Goal: Communication & Community: Answer question/provide support

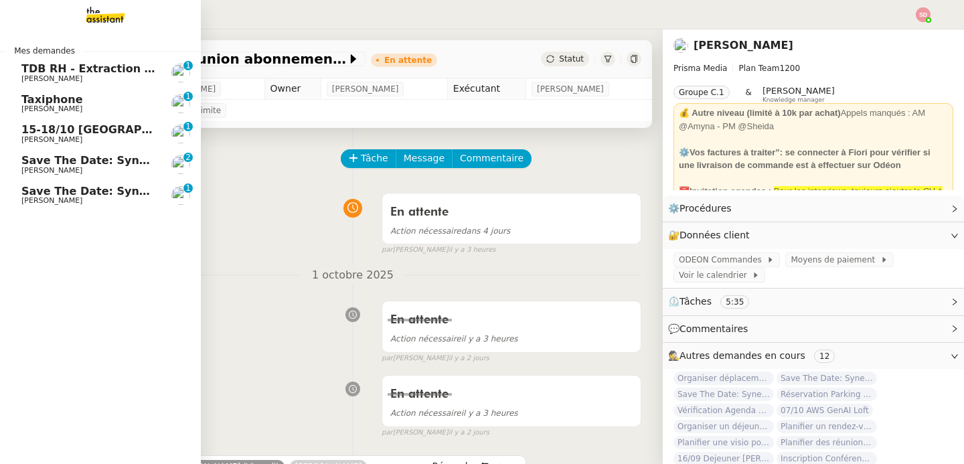
click at [50, 197] on span "[PERSON_NAME]" at bounding box center [51, 200] width 61 height 9
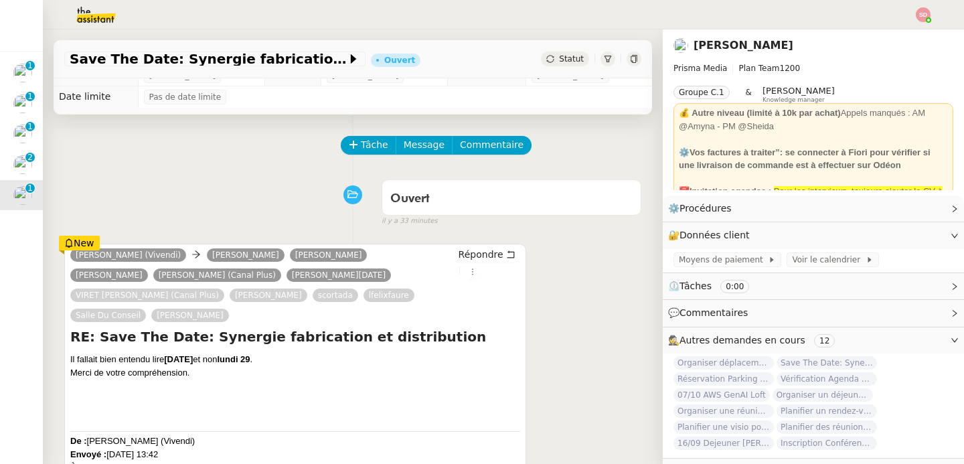
scroll to position [14, 0]
click at [361, 143] on span "Tâche" at bounding box center [374, 144] width 27 height 15
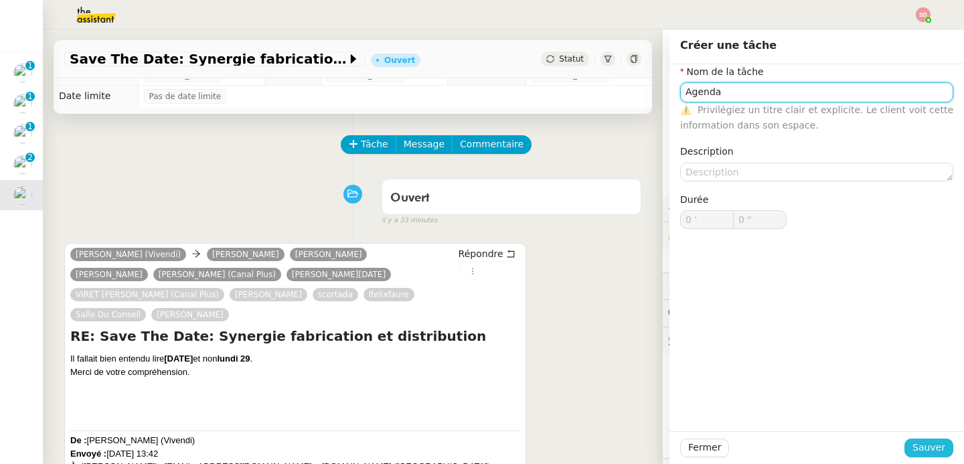
type input "Agenda"
click at [926, 449] on span "Sauver" at bounding box center [928, 447] width 33 height 15
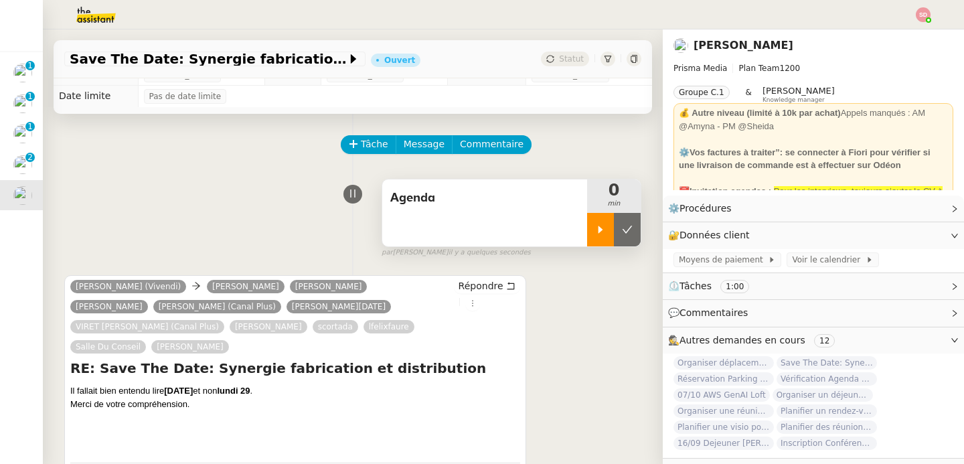
click at [588, 232] on div at bounding box center [600, 229] width 27 height 33
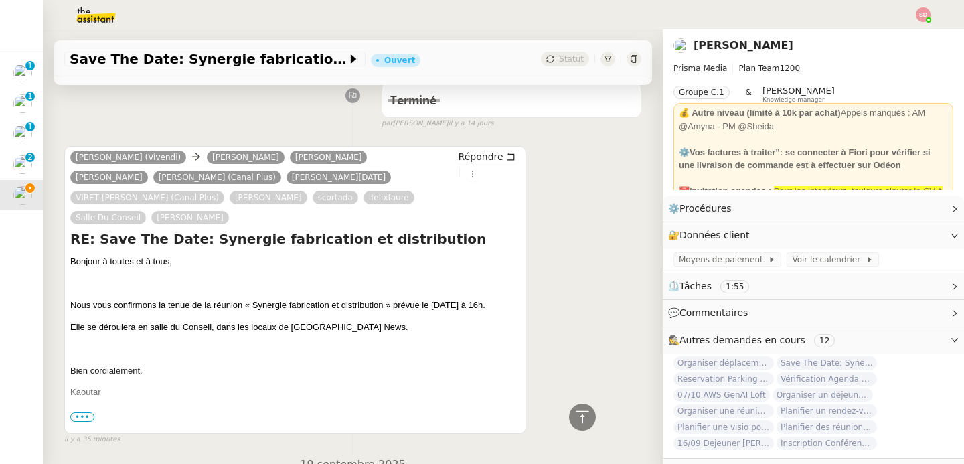
scroll to position [315, 0]
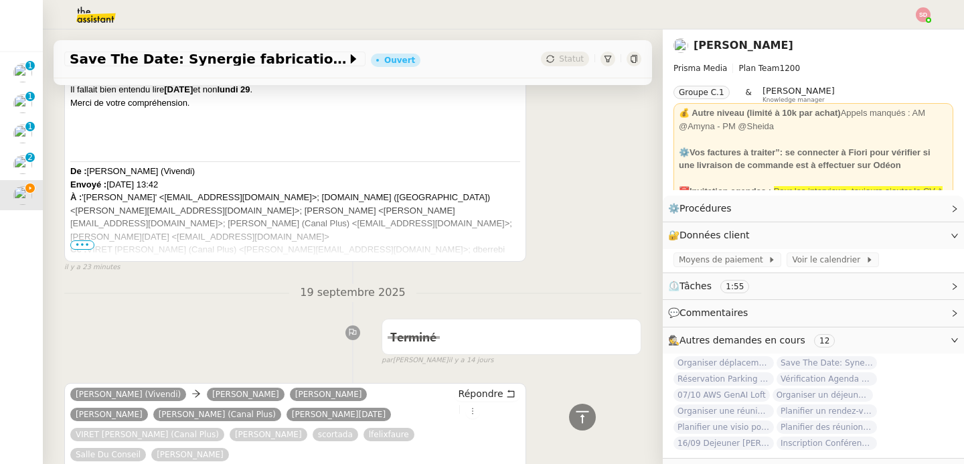
click at [80, 243] on span "•••" at bounding box center [82, 244] width 24 height 9
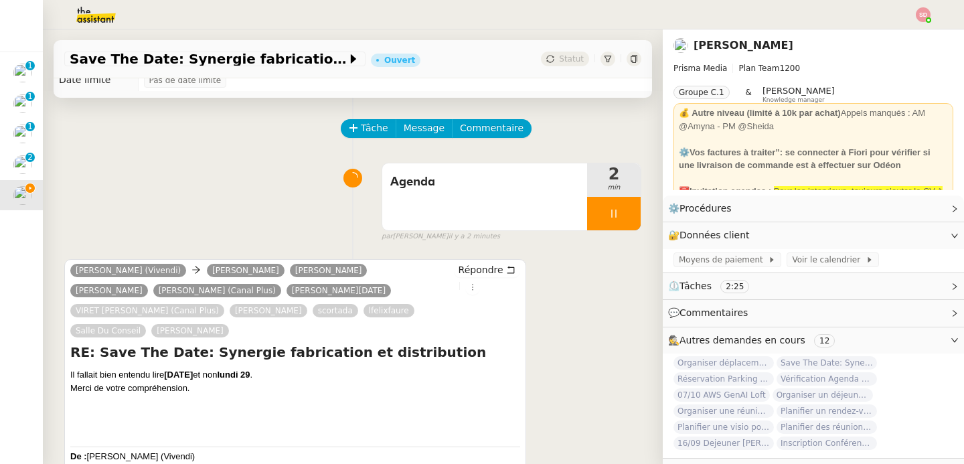
scroll to position [96, 0]
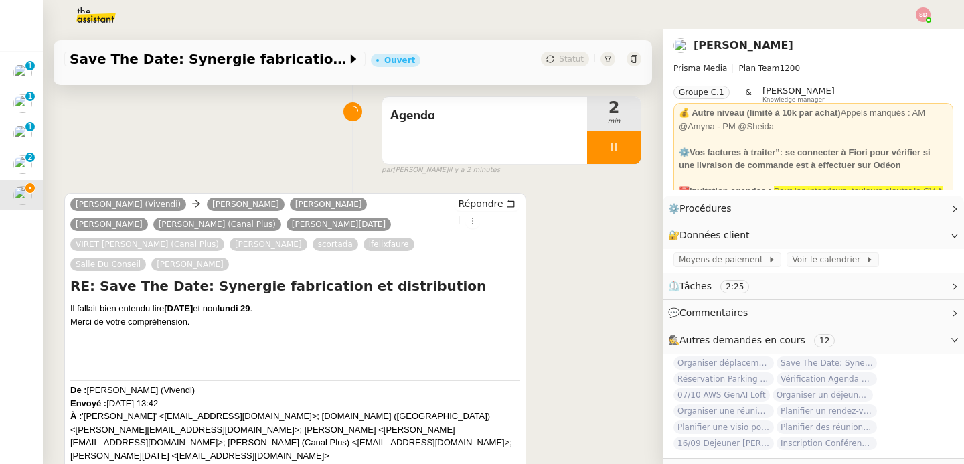
click at [630, 62] on icon at bounding box center [634, 59] width 8 height 8
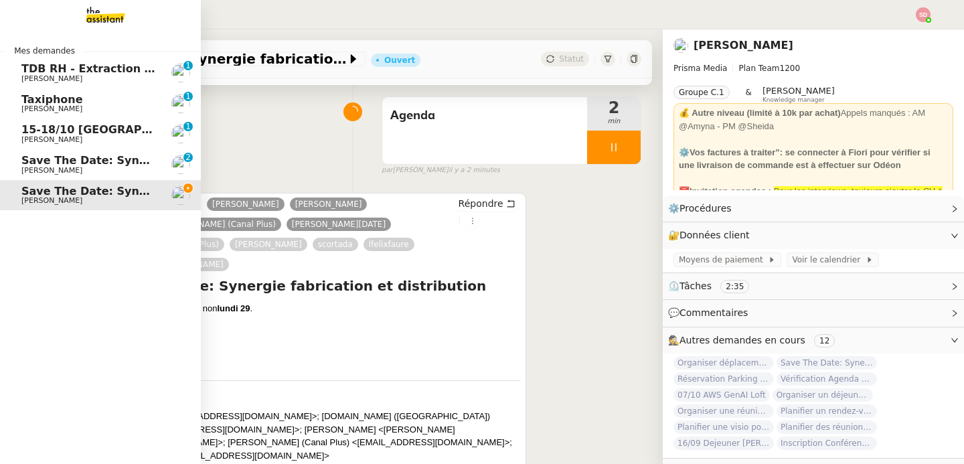
click at [22, 161] on span "Save The Date: Synergie structure" at bounding box center [125, 160] width 209 height 13
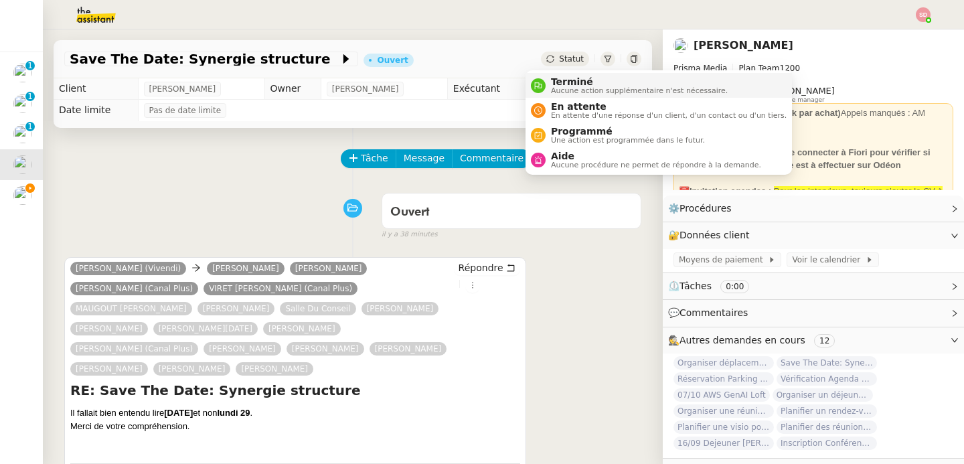
click at [542, 82] on nz-avatar at bounding box center [538, 85] width 15 height 15
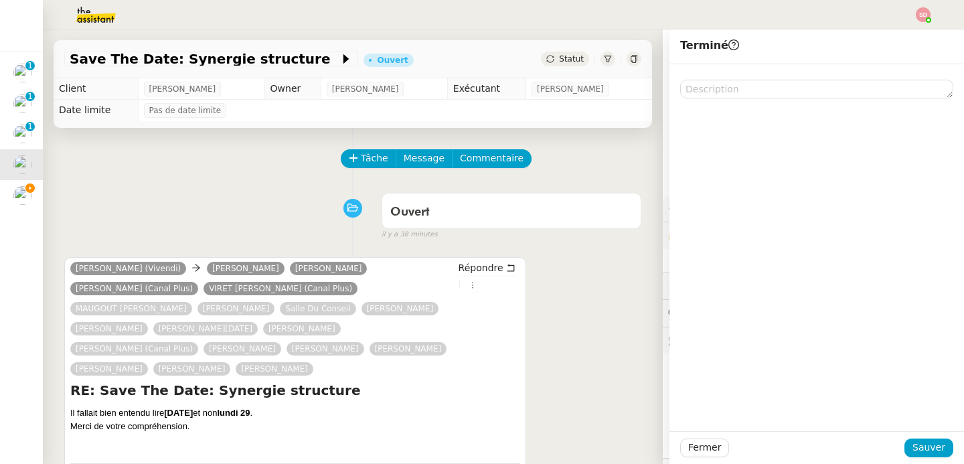
click at [925, 435] on div "Fermer Sauver" at bounding box center [816, 447] width 295 height 33
click at [925, 447] on span "Sauver" at bounding box center [928, 447] width 33 height 15
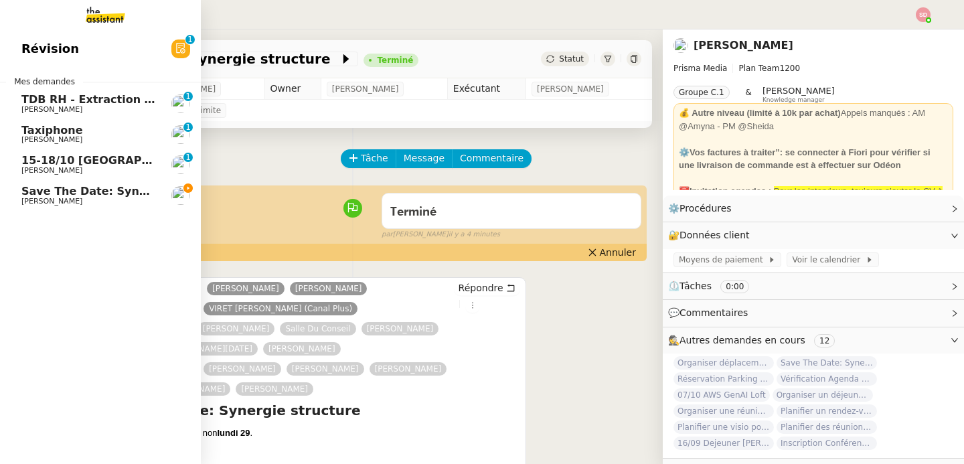
click at [93, 185] on span "Save The Date: Synergie fabrication et distribution" at bounding box center [175, 191] width 309 height 13
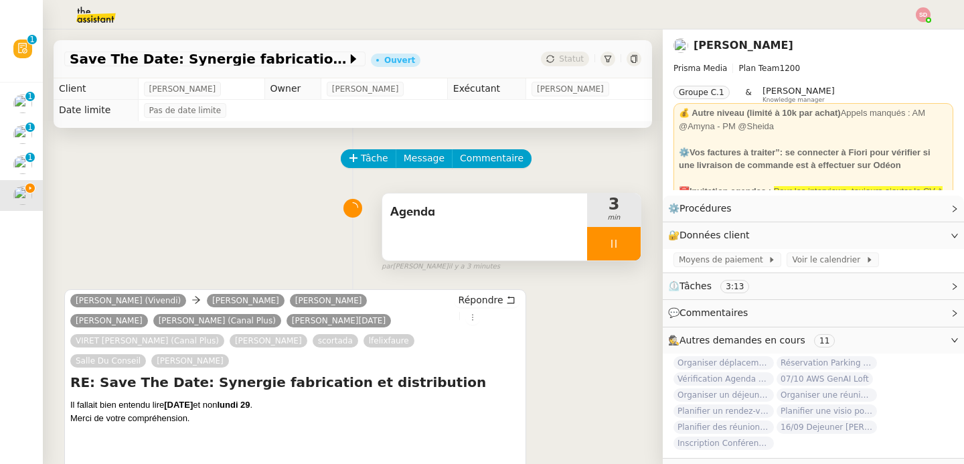
click at [618, 244] on div at bounding box center [614, 243] width 54 height 33
click at [618, 244] on button at bounding box center [627, 243] width 27 height 33
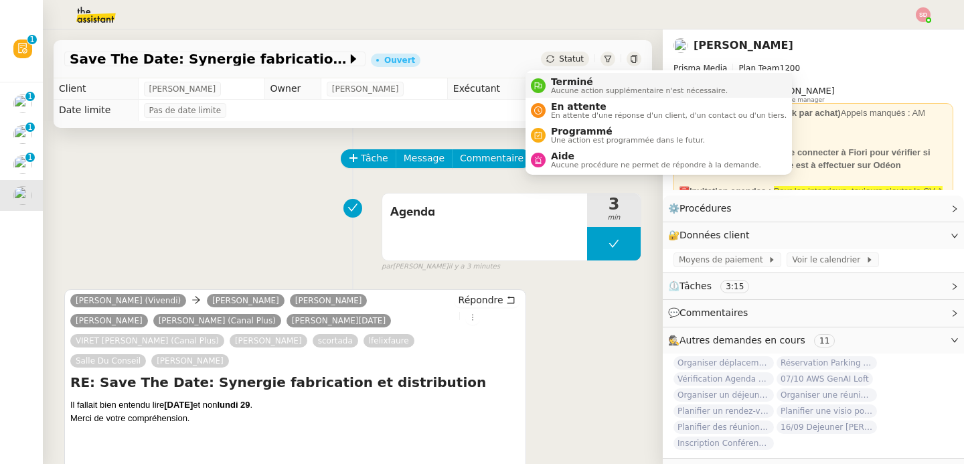
click at [542, 80] on nz-avatar at bounding box center [538, 85] width 15 height 15
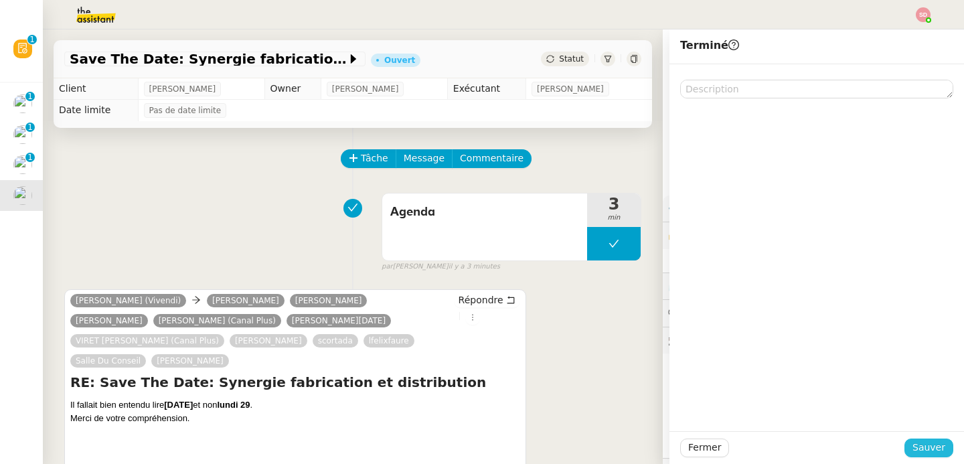
click at [926, 445] on span "Sauver" at bounding box center [928, 447] width 33 height 15
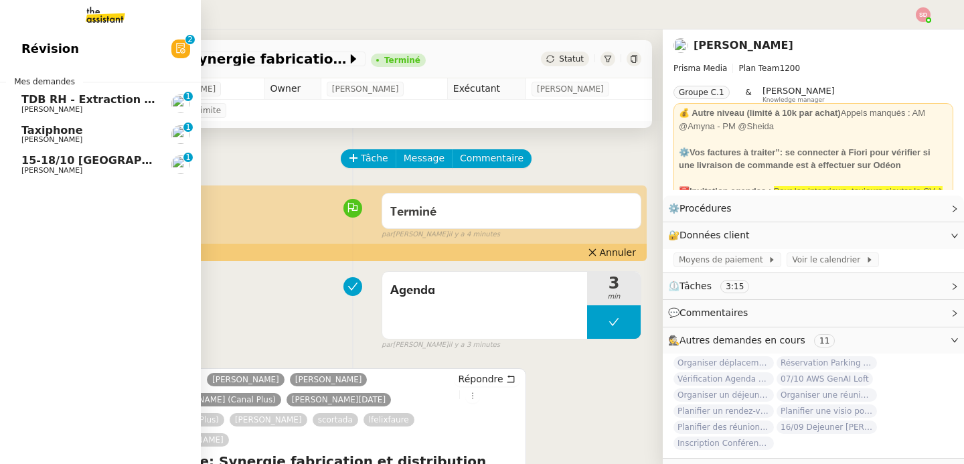
click at [42, 142] on span "[PERSON_NAME]" at bounding box center [51, 139] width 61 height 9
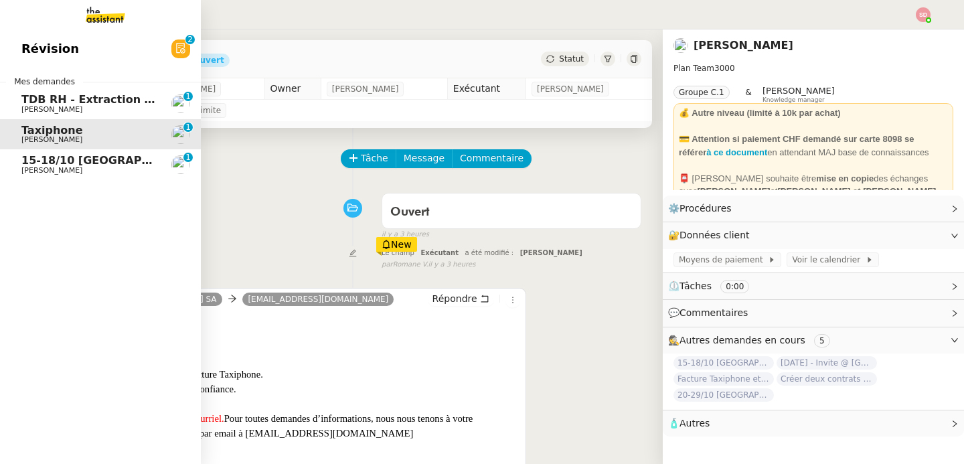
click at [39, 161] on span "15-18/10 [GEOGRAPHIC_DATA] - Conférence" at bounding box center [152, 160] width 262 height 13
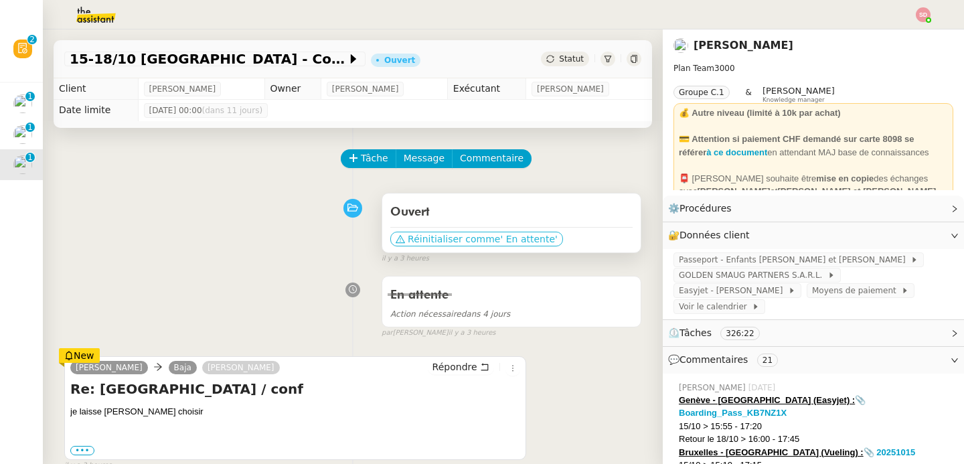
click at [500, 236] on span "' En attente'" at bounding box center [528, 238] width 57 height 13
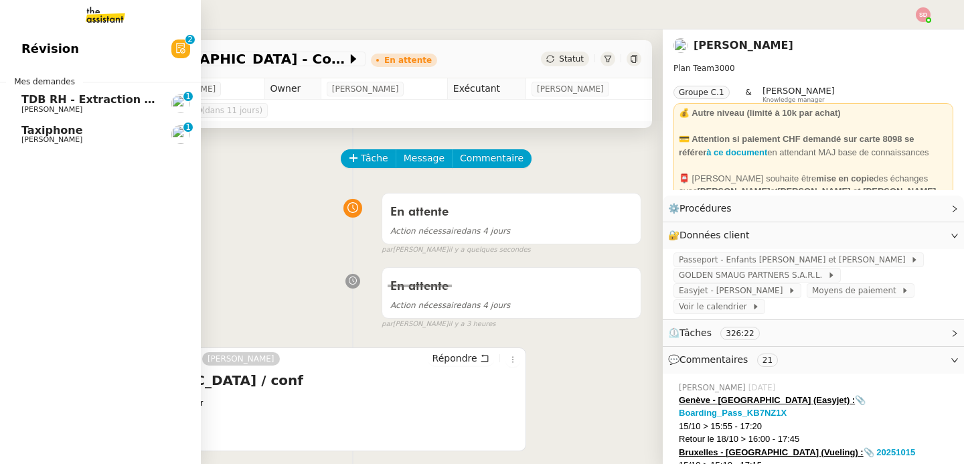
click at [37, 135] on span "Taxiphone" at bounding box center [52, 130] width 62 height 13
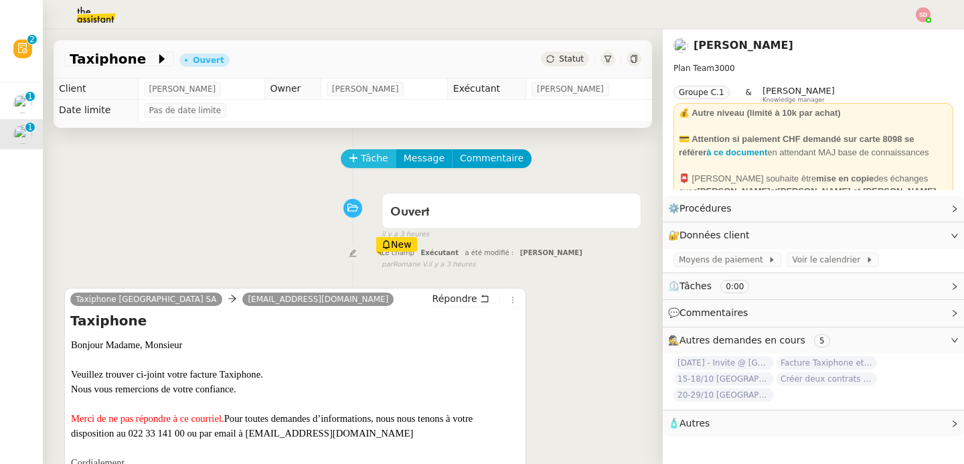
click at [349, 157] on icon at bounding box center [353, 157] width 9 height 9
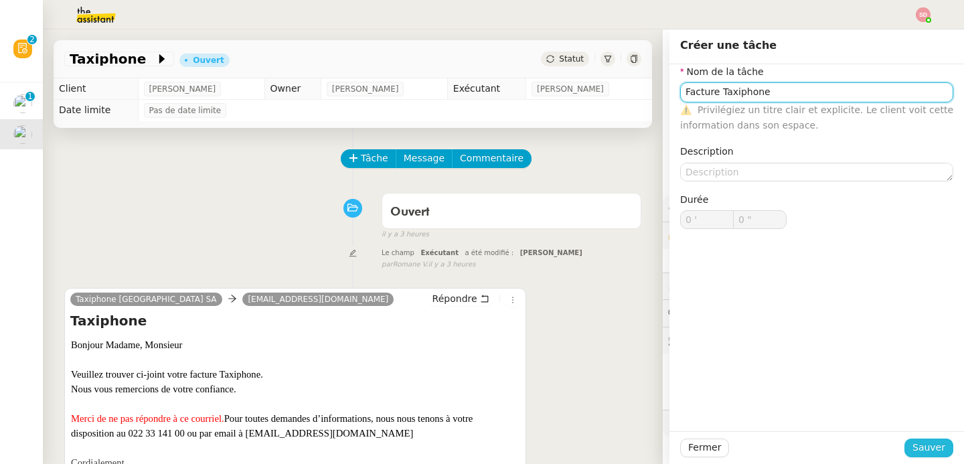
type input "Facture Taxiphone"
click at [919, 450] on span "Sauver" at bounding box center [928, 447] width 33 height 15
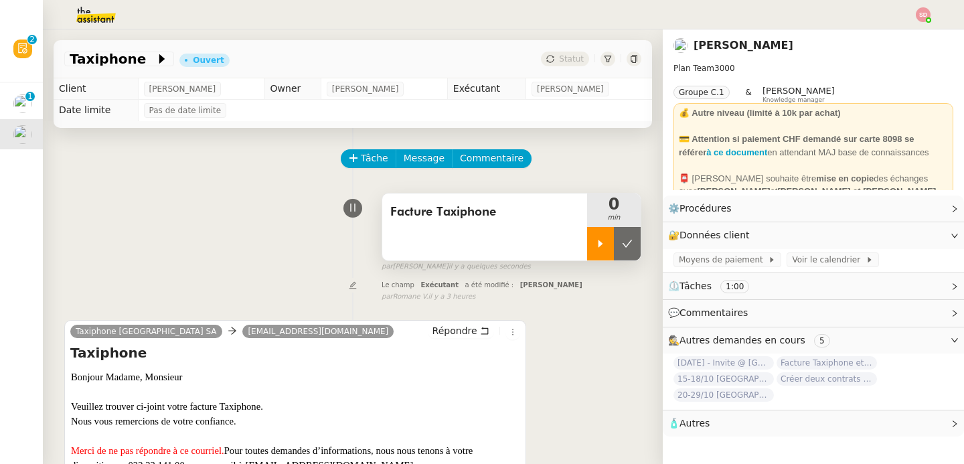
click at [587, 251] on div at bounding box center [600, 243] width 27 height 33
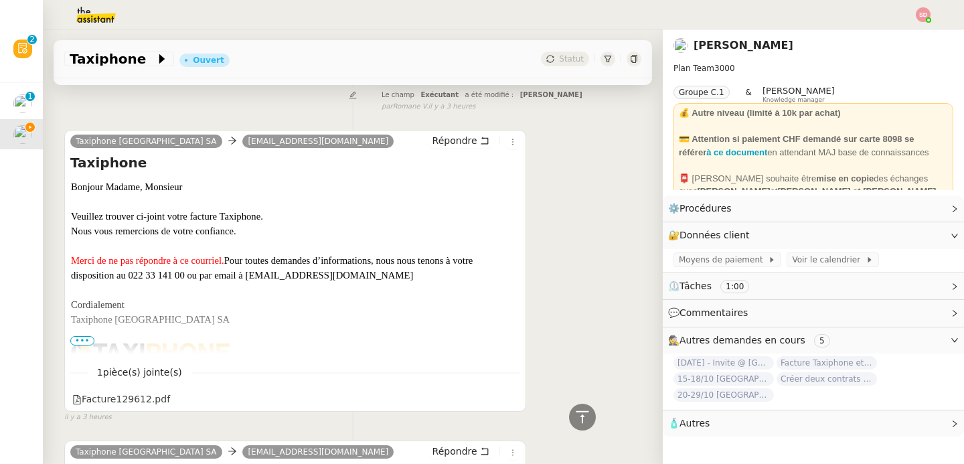
scroll to position [271, 0]
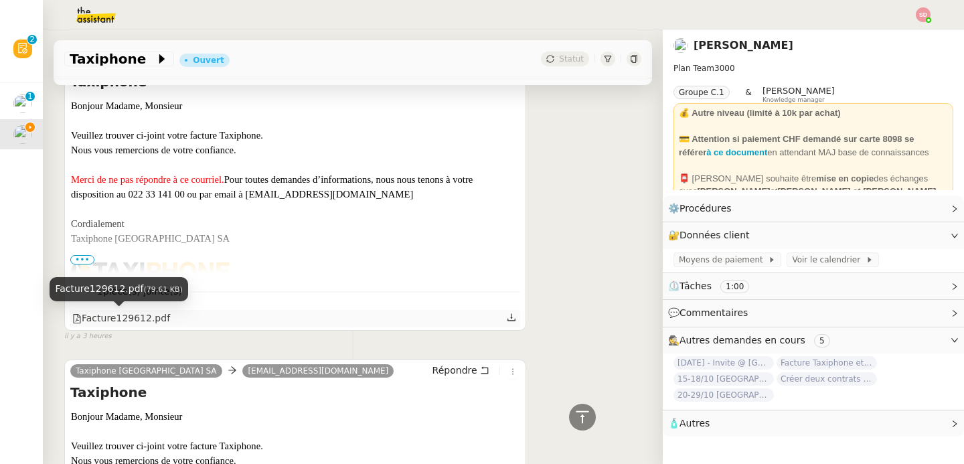
click at [125, 315] on div "Facture129612.pdf" at bounding box center [121, 318] width 98 height 15
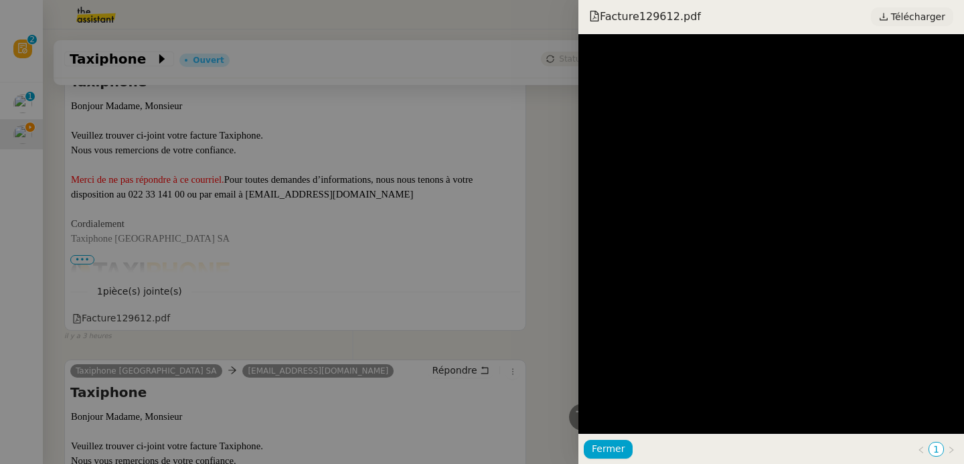
click at [921, 9] on span "Télécharger" at bounding box center [918, 16] width 54 height 17
click at [275, 252] on div at bounding box center [482, 232] width 964 height 464
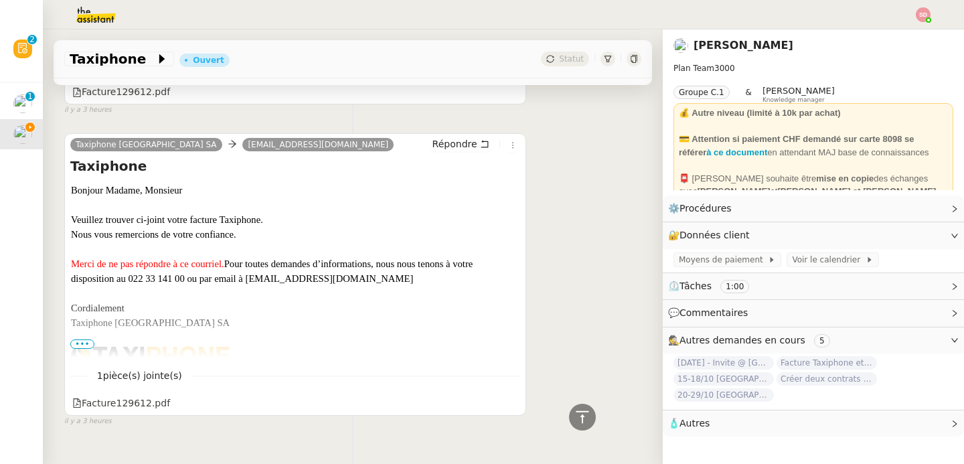
scroll to position [532, 0]
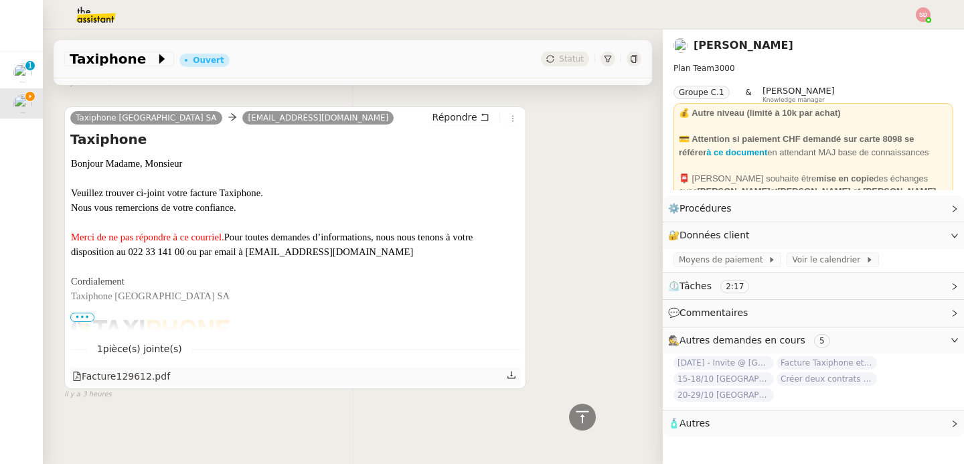
click at [127, 377] on div "Facture129612.pdf" at bounding box center [295, 376] width 450 height 17
click at [135, 369] on div "Facture129612.pdf" at bounding box center [121, 376] width 98 height 15
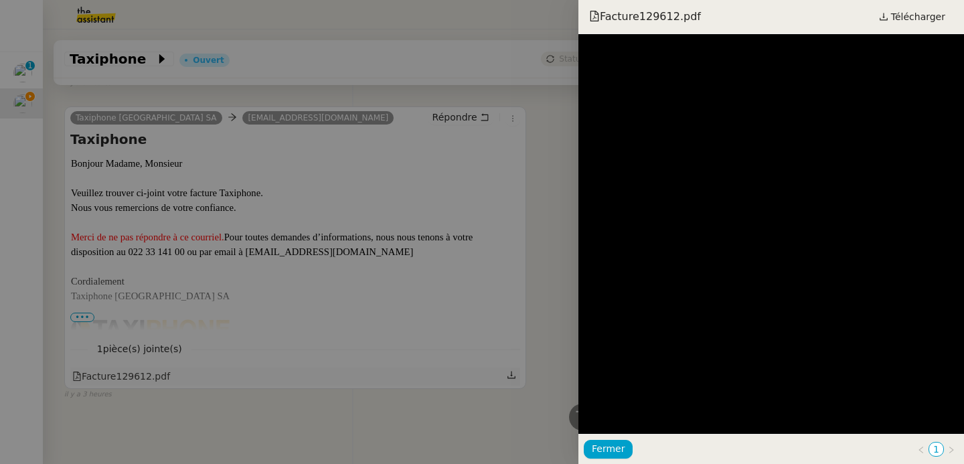
click at [135, 367] on div at bounding box center [482, 232] width 964 height 464
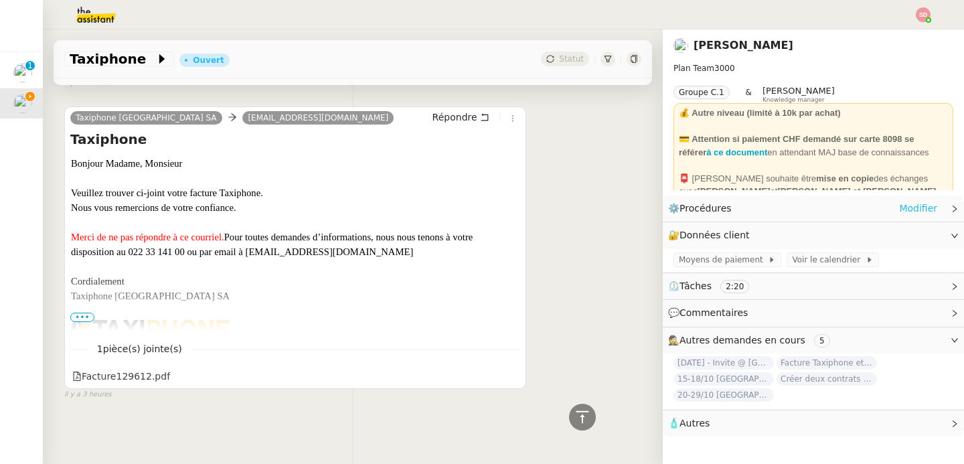
click at [900, 210] on link "Modifier" at bounding box center [918, 208] width 38 height 15
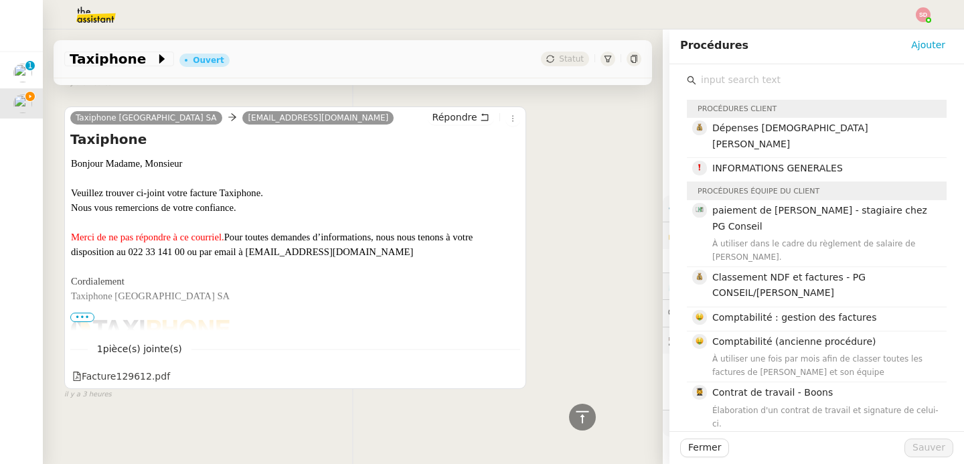
click at [761, 80] on input "text" at bounding box center [821, 80] width 250 height 18
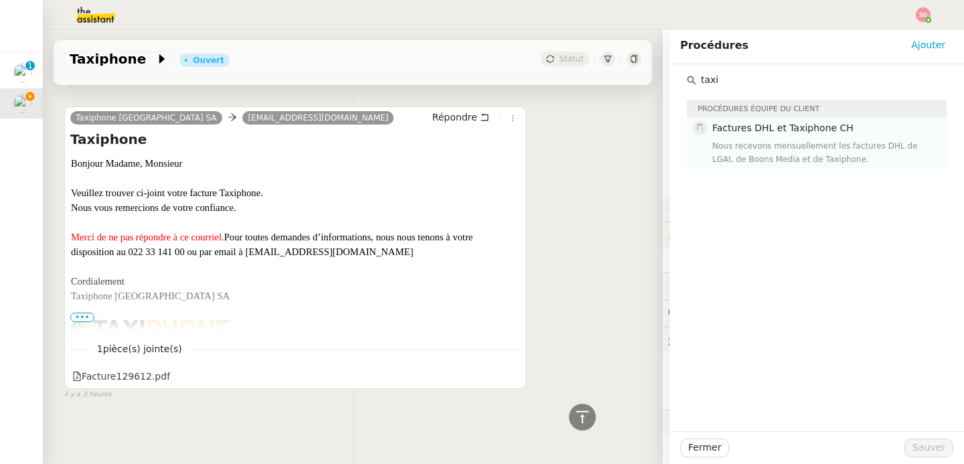
type input "taxi"
click at [770, 136] on div "Factures DHL et Taxiphone CH Nous recevons mensuellement les factures DHL de LG…" at bounding box center [825, 143] width 226 height 45
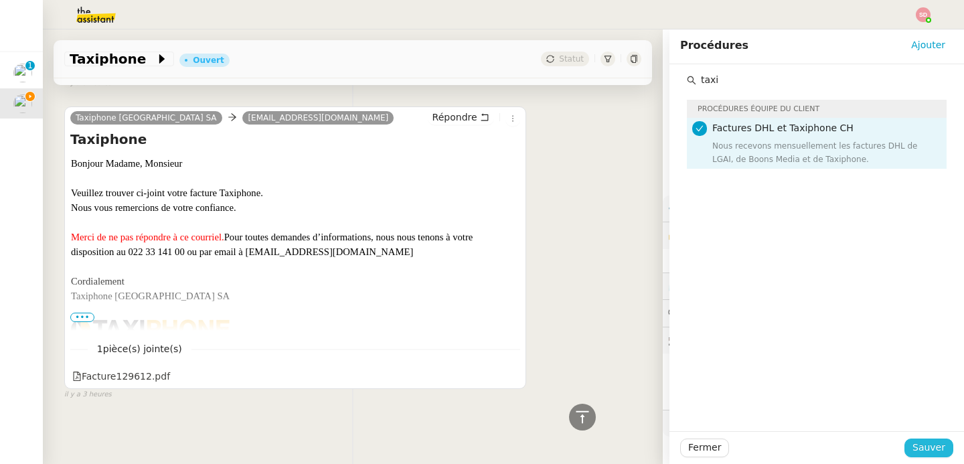
click at [917, 451] on span "Sauver" at bounding box center [928, 447] width 33 height 15
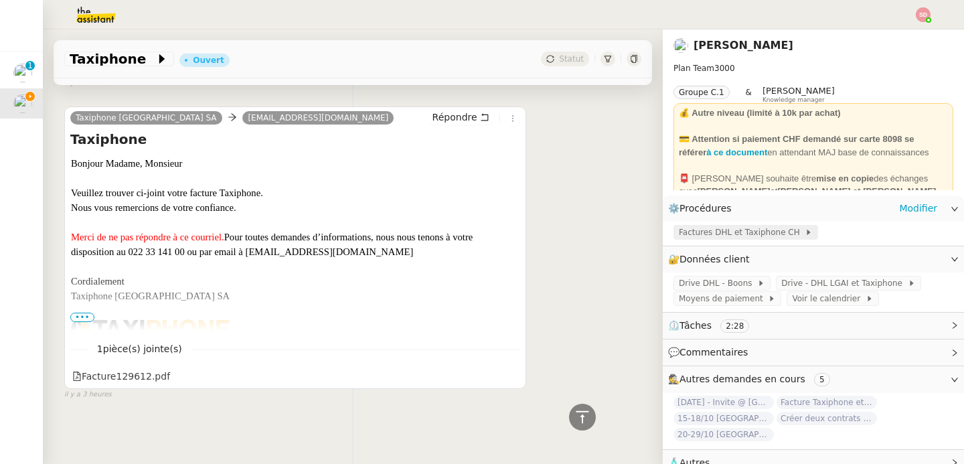
click at [749, 233] on span "Factures DHL et Taxiphone CH" at bounding box center [742, 232] width 126 height 13
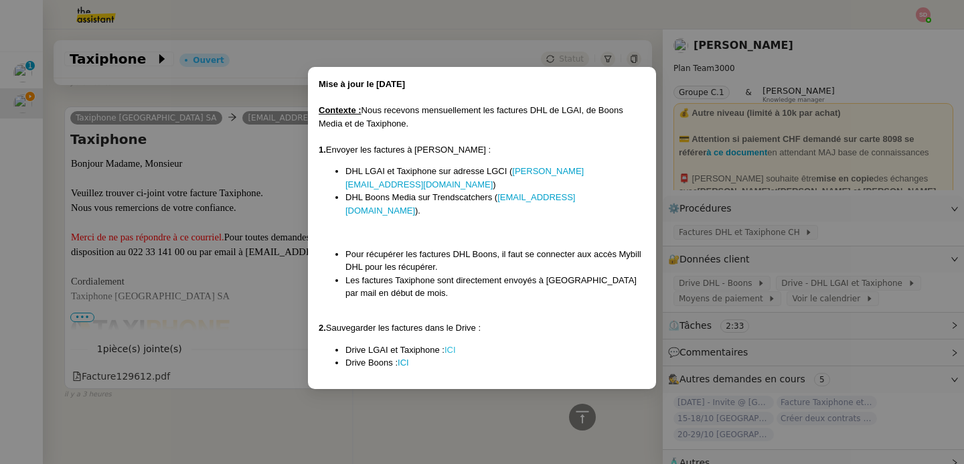
click at [447, 345] on link "ICI" at bounding box center [450, 350] width 11 height 10
click at [208, 189] on nz-modal-container "Mise à jour le [DATE] Contexte : Nous recevons mensuellement les factures DHL d…" at bounding box center [482, 232] width 964 height 464
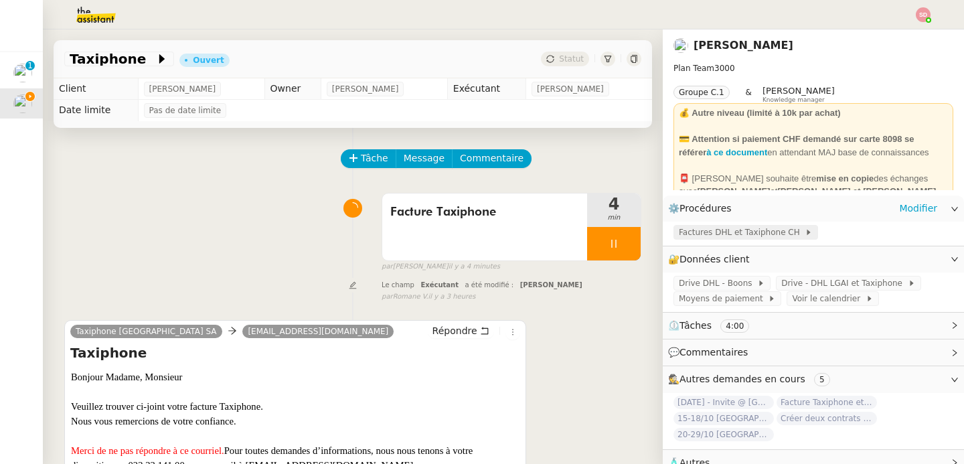
click at [735, 236] on span "Factures DHL et Taxiphone CH" at bounding box center [742, 232] width 126 height 13
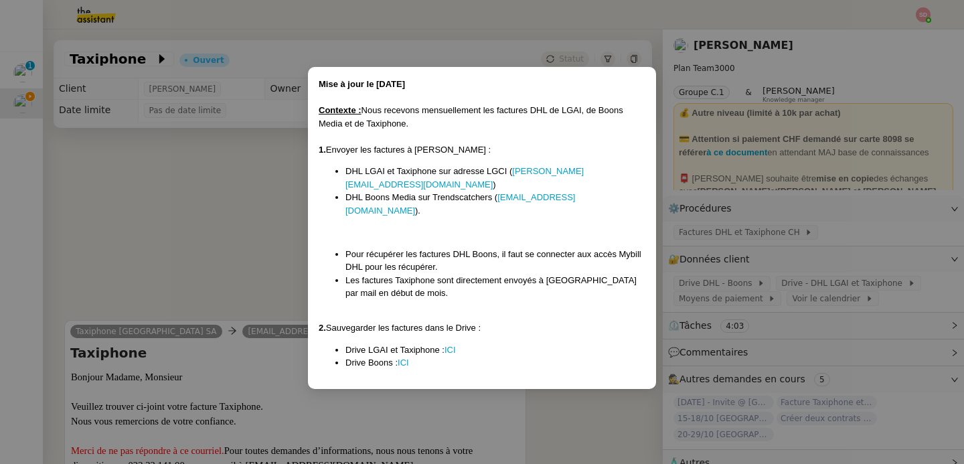
click at [229, 266] on nz-modal-container "Mise à jour le [DATE] Contexte : Nous recevons mensuellement les factures DHL d…" at bounding box center [482, 232] width 964 height 464
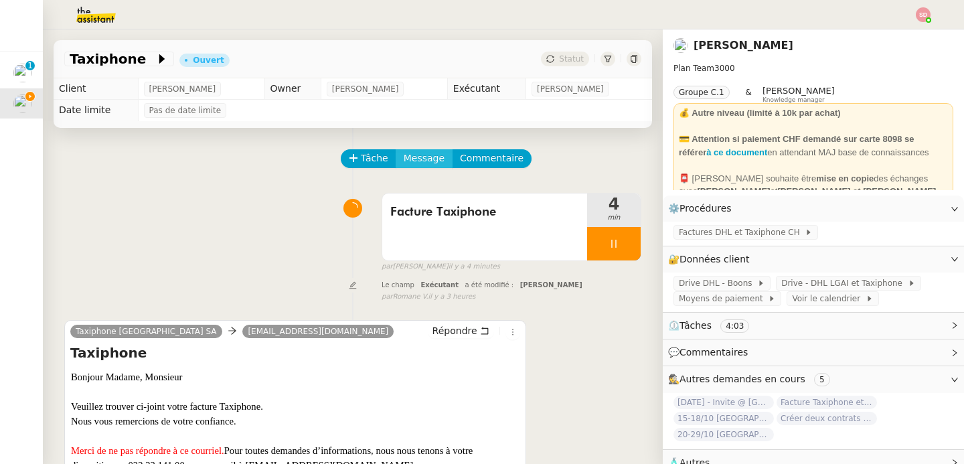
click at [416, 161] on span "Message" at bounding box center [424, 158] width 41 height 15
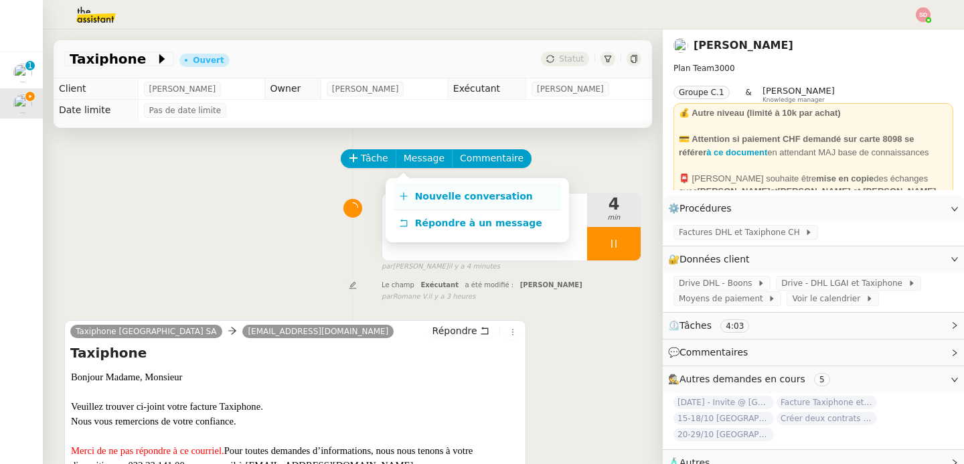
click at [415, 195] on span "Nouvelle conversation" at bounding box center [474, 196] width 118 height 11
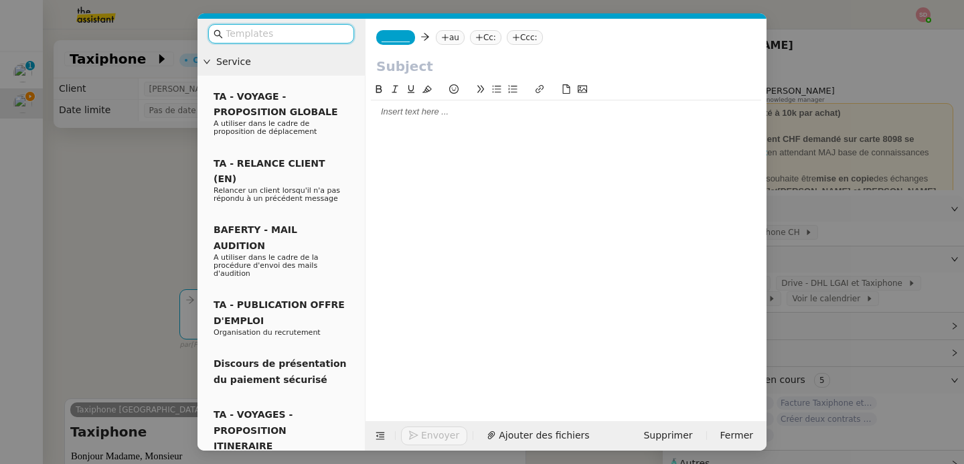
click at [397, 37] on span "_______" at bounding box center [396, 37] width 28 height 9
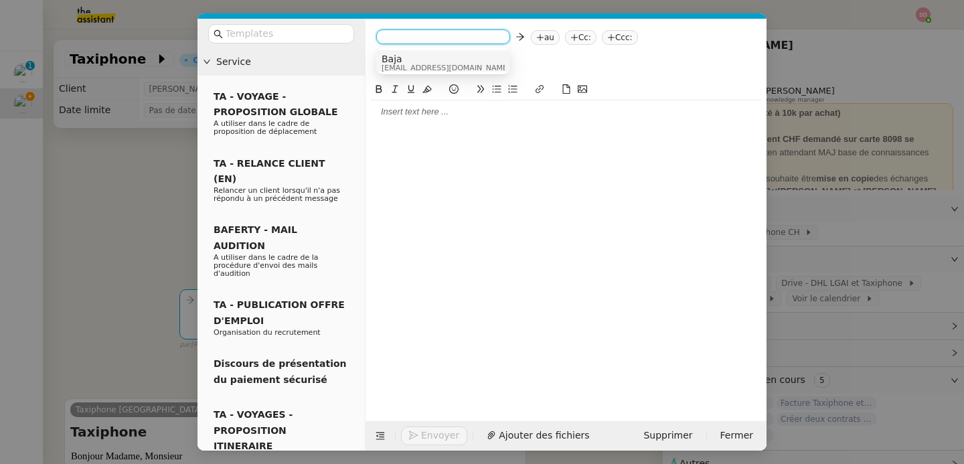
click at [416, 72] on nz-option-container "Baja [EMAIL_ADDRESS][DOMAIN_NAME]" at bounding box center [443, 61] width 134 height 27
click at [426, 61] on span "Baja" at bounding box center [446, 59] width 129 height 11
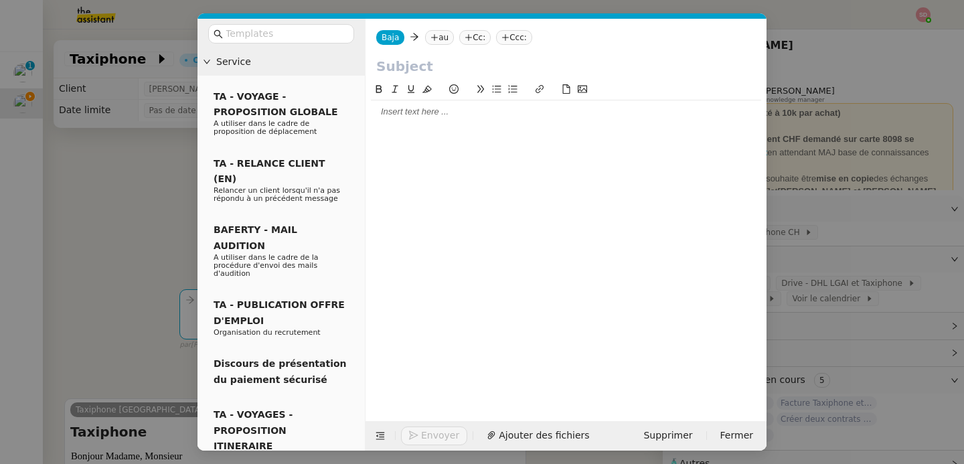
click at [445, 42] on nz-tag "au" at bounding box center [439, 37] width 29 height 15
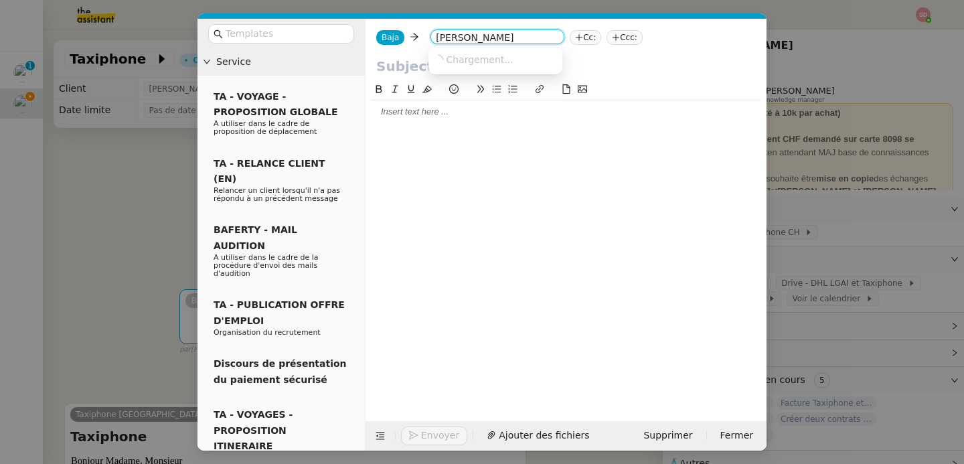
type input "[PERSON_NAME]"
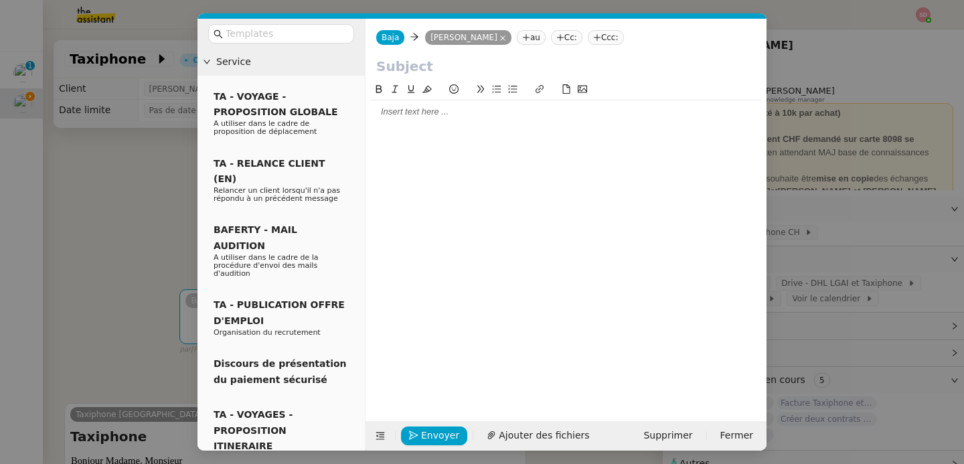
click at [405, 75] on input "text" at bounding box center [566, 66] width 380 height 20
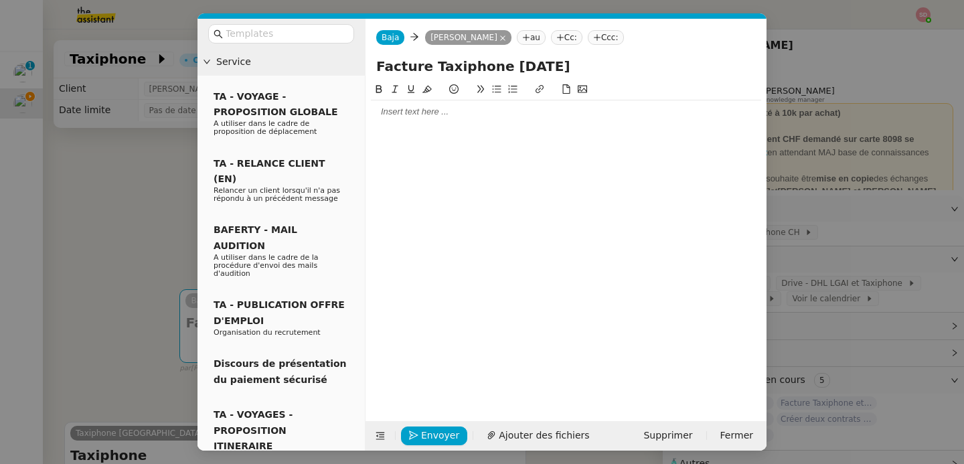
type input "Facture Taxiphone [DATE]"
click at [455, 125] on div at bounding box center [566, 241] width 390 height 319
click at [439, 111] on div at bounding box center [566, 112] width 390 height 12
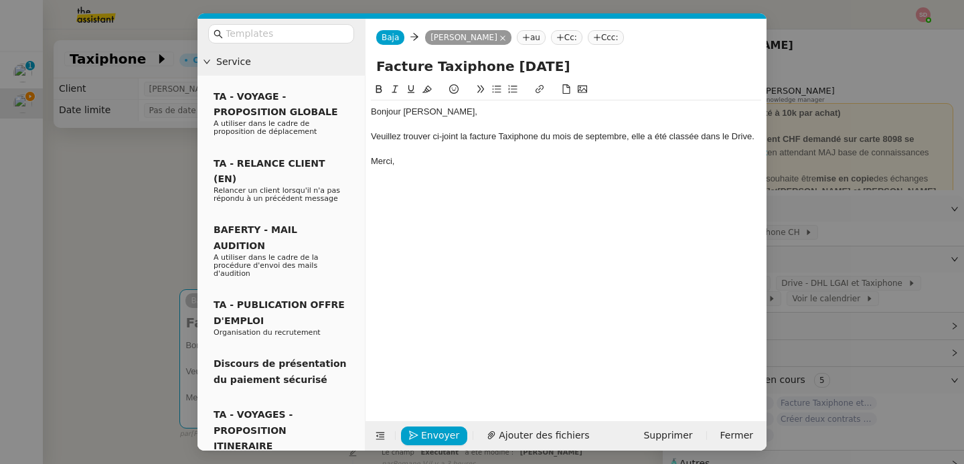
click at [745, 137] on div "Veuillez trouver ci-joint la facture Taxiphone du mois de septembre, elle a été…" at bounding box center [566, 137] width 390 height 12
click at [540, 90] on icon at bounding box center [539, 88] width 9 height 9
paste input "[URL][DOMAIN_NAME]"
type input "[URL][DOMAIN_NAME]"
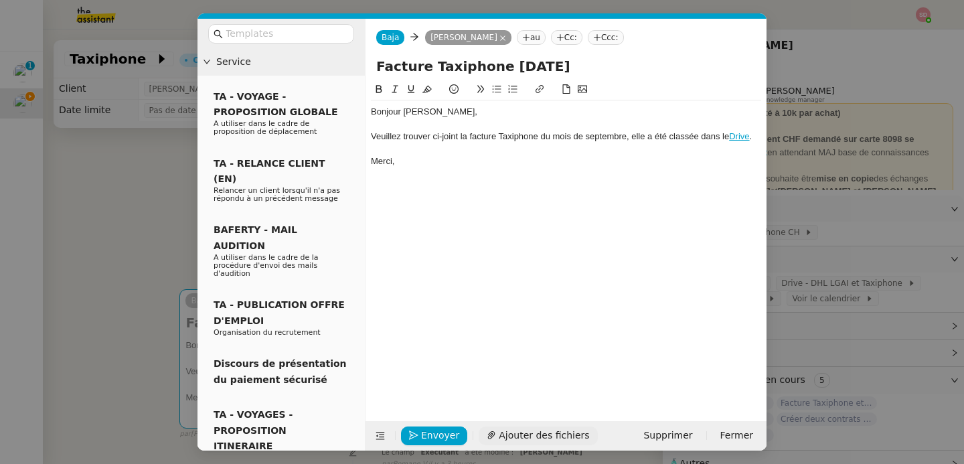
click at [542, 432] on span "Ajouter des fichiers" at bounding box center [544, 435] width 90 height 15
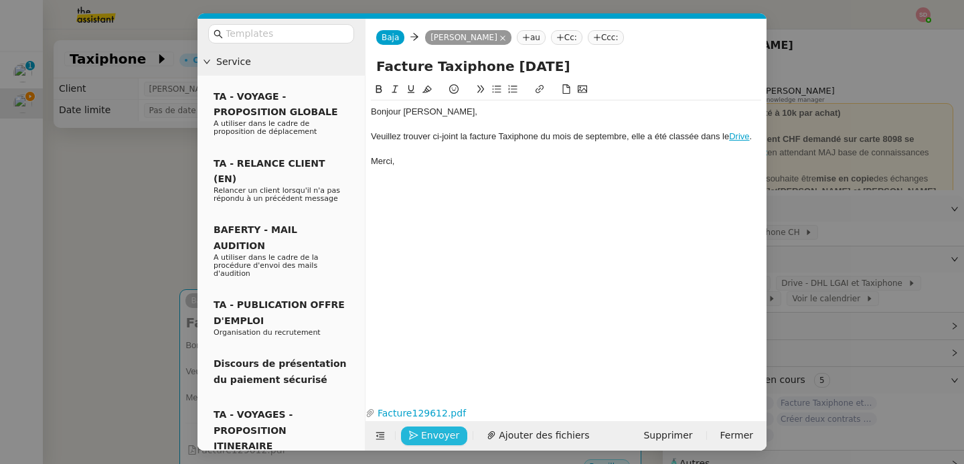
click at [435, 434] on span "Envoyer" at bounding box center [440, 435] width 38 height 15
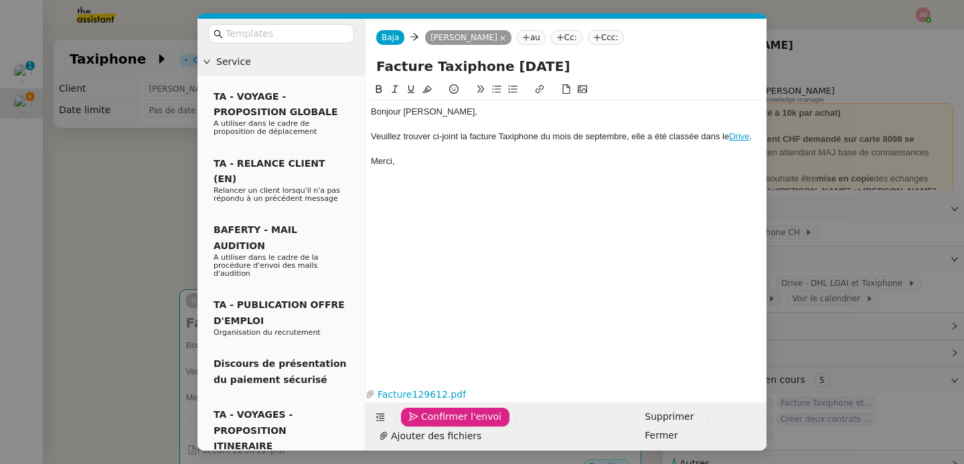
click at [435, 424] on span "Confirmer l'envoi" at bounding box center [461, 416] width 80 height 15
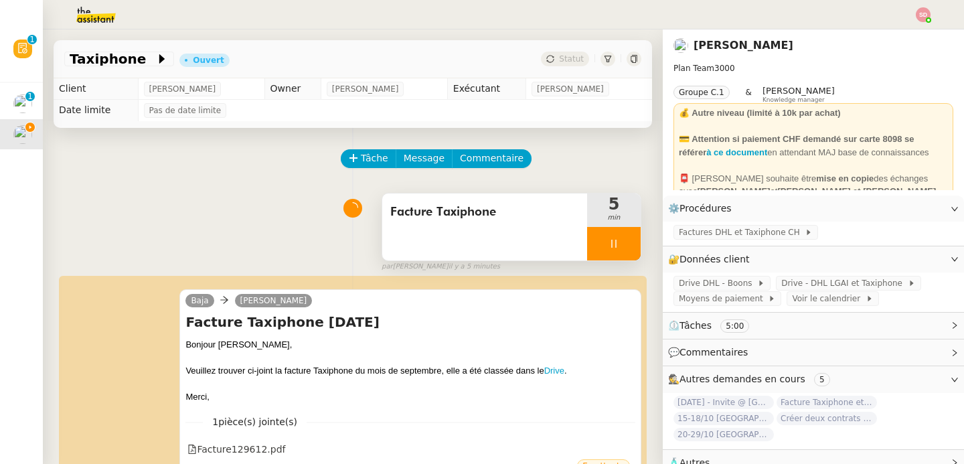
click at [610, 245] on div at bounding box center [614, 243] width 54 height 33
click at [622, 245] on icon at bounding box center [627, 243] width 11 height 11
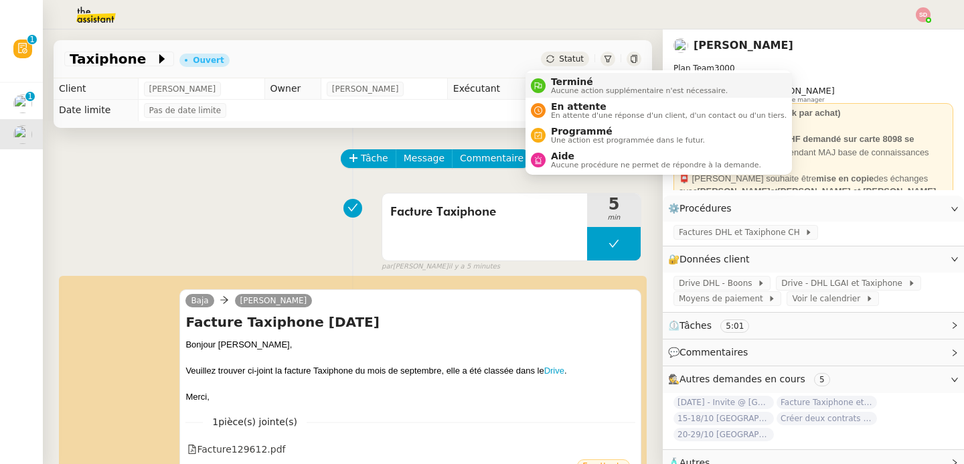
click at [546, 89] on div "Terminé Aucune action supplémentaire n'est nécessaire." at bounding box center [637, 85] width 182 height 18
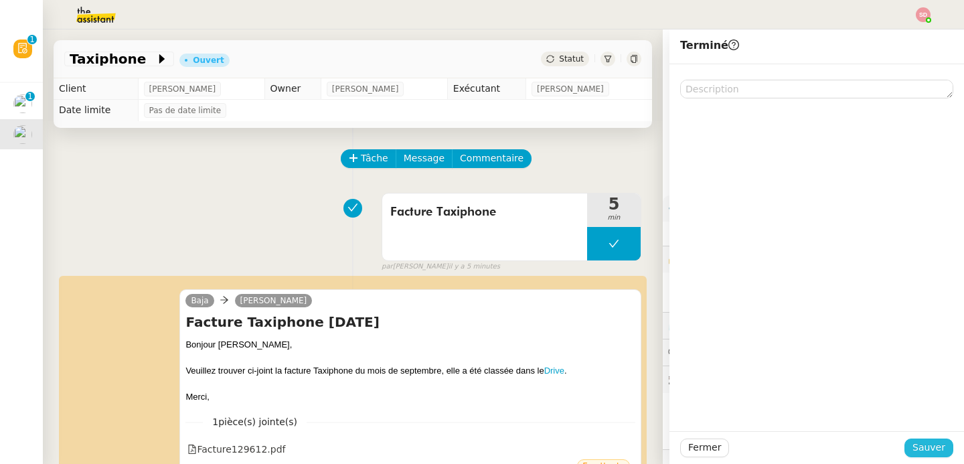
click at [926, 440] on span "Sauver" at bounding box center [928, 447] width 33 height 15
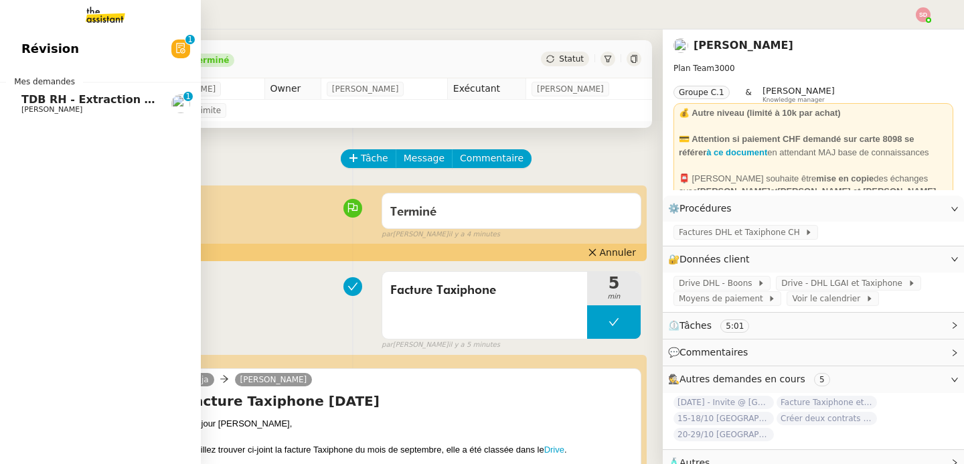
click at [20, 107] on link "TDB RH - Extraction et mise à jour Absences / Turnover - [DATE] [PERSON_NAME] L…" at bounding box center [100, 103] width 201 height 31
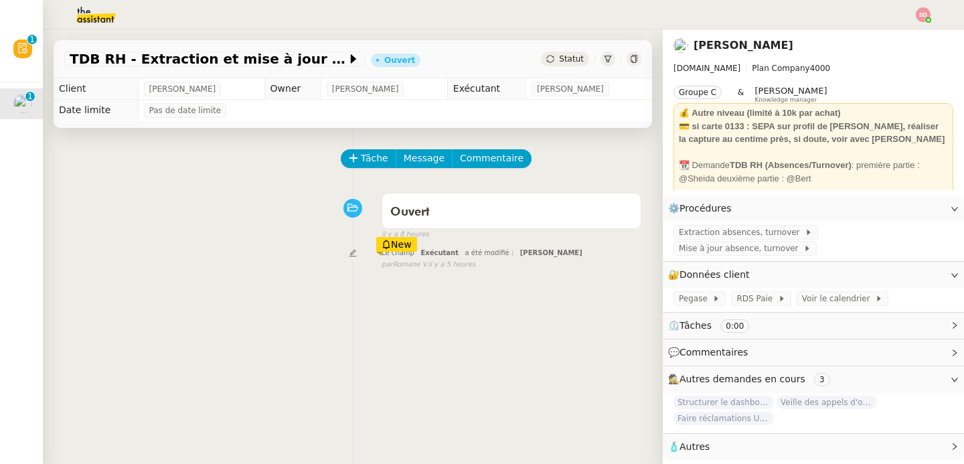
click at [63, 58] on div "TDB RH - Extraction et mise à jour Absences / Turnover - [DATE] Ouvert Statut" at bounding box center [353, 59] width 599 height 38
copy div "TDB RH - Extraction et mise à jour Absences / Turnover - [DATE]"
click at [362, 161] on span "Tâche" at bounding box center [374, 158] width 27 height 15
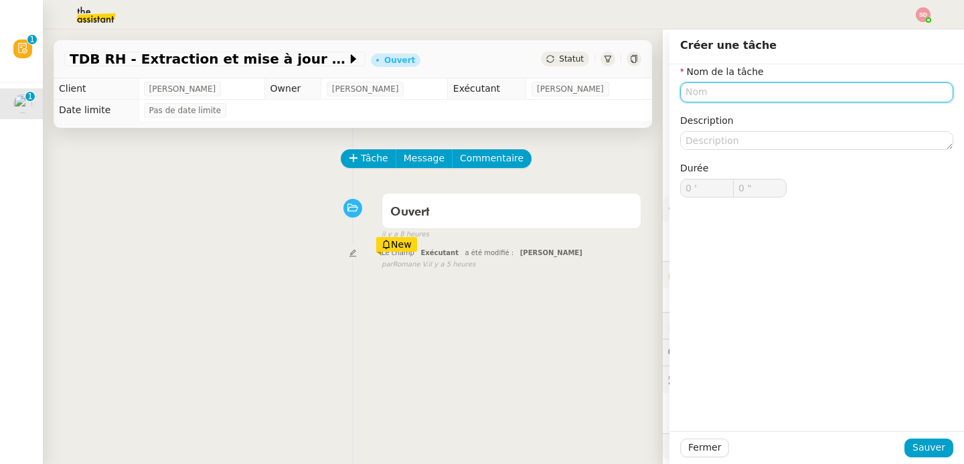
click at [819, 94] on input "text" at bounding box center [816, 91] width 273 height 19
paste input "TDB RH - Extraction et mise à jour Absences / Turnover - [DATE]"
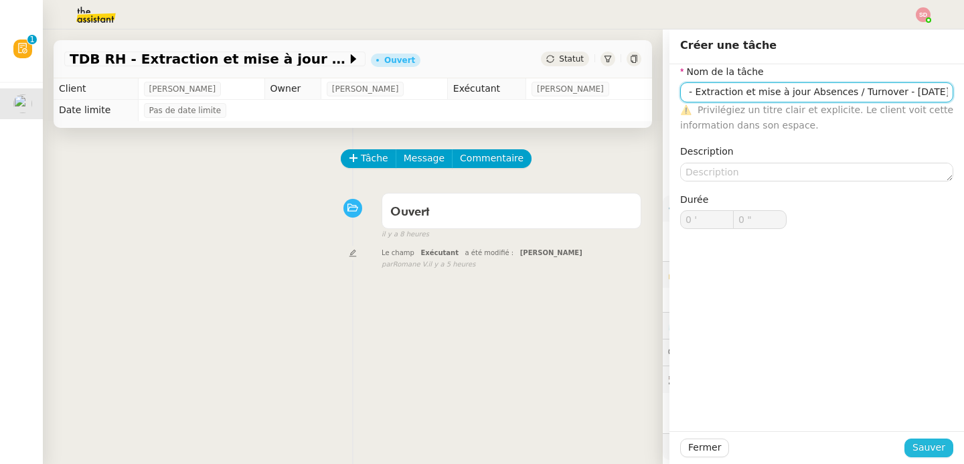
type input "TDB RH - Extraction et mise à jour Absences / Turnover - [DATE]"
click at [912, 455] on span "Sauver" at bounding box center [928, 447] width 33 height 15
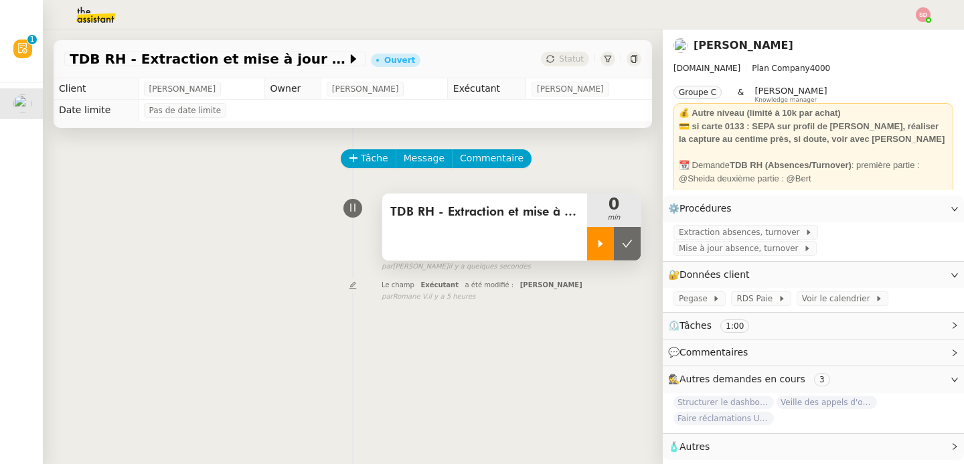
click at [587, 241] on div at bounding box center [600, 243] width 27 height 33
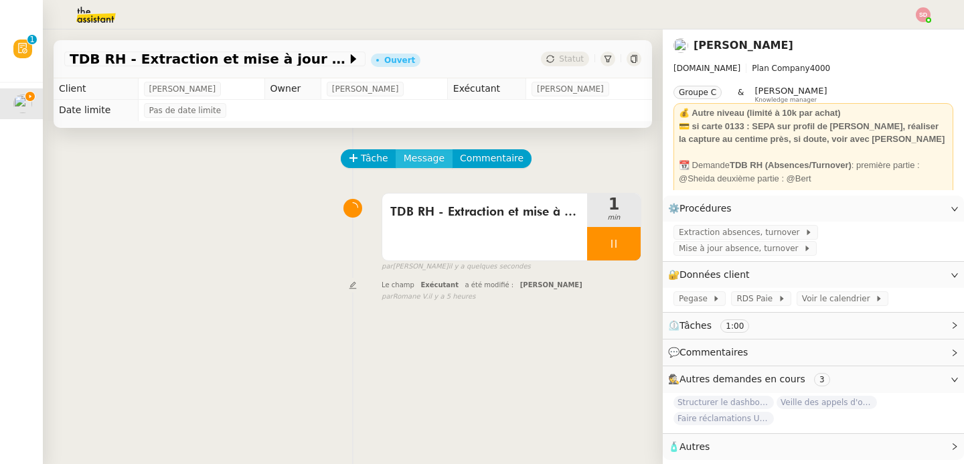
click at [418, 153] on span "Message" at bounding box center [424, 158] width 41 height 15
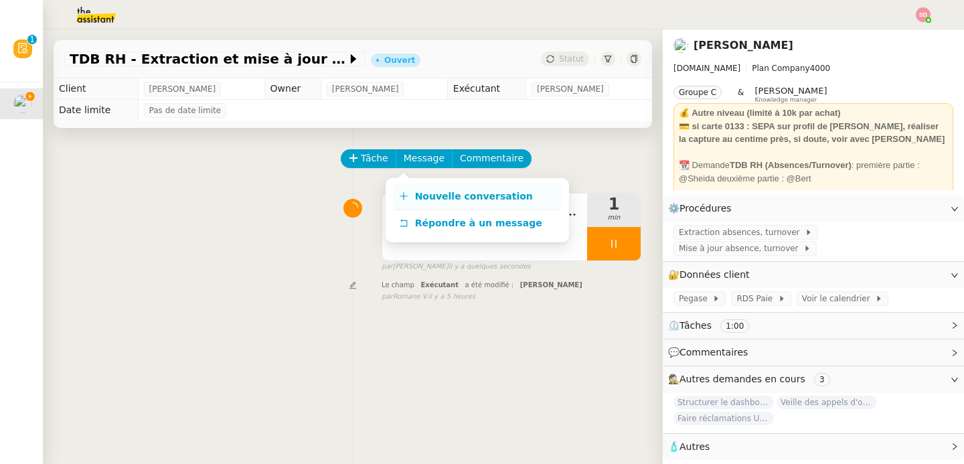
click at [416, 190] on link "Nouvelle conversation" at bounding box center [477, 196] width 167 height 27
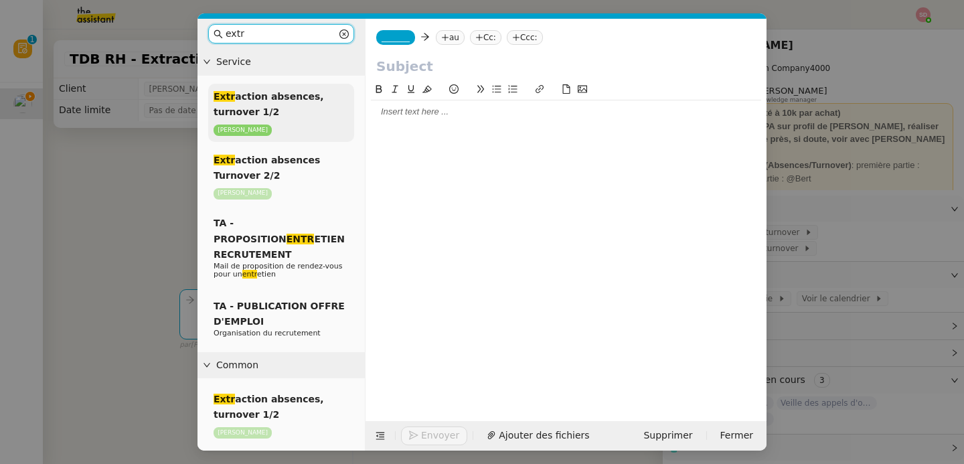
type input "extr"
click at [276, 102] on div "Extr action absences, turnover 1/2 [PERSON_NAME]" at bounding box center [281, 113] width 146 height 58
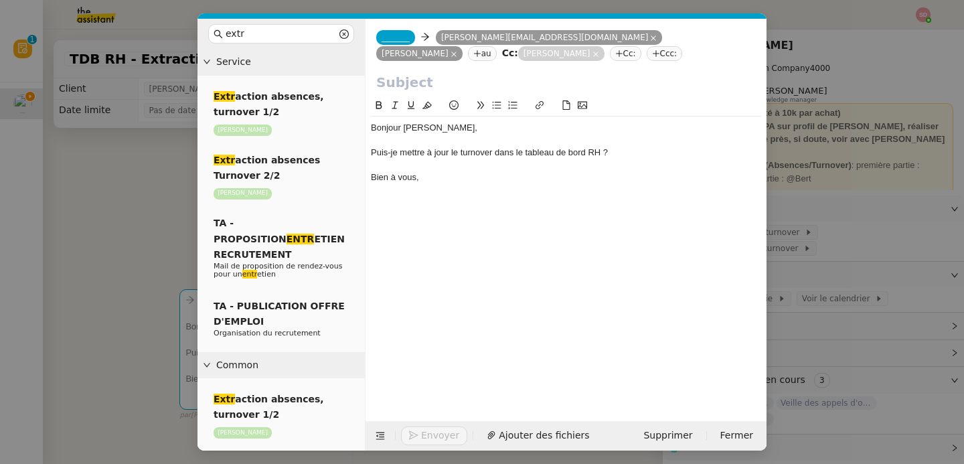
click at [410, 40] on span "_______" at bounding box center [396, 37] width 28 height 9
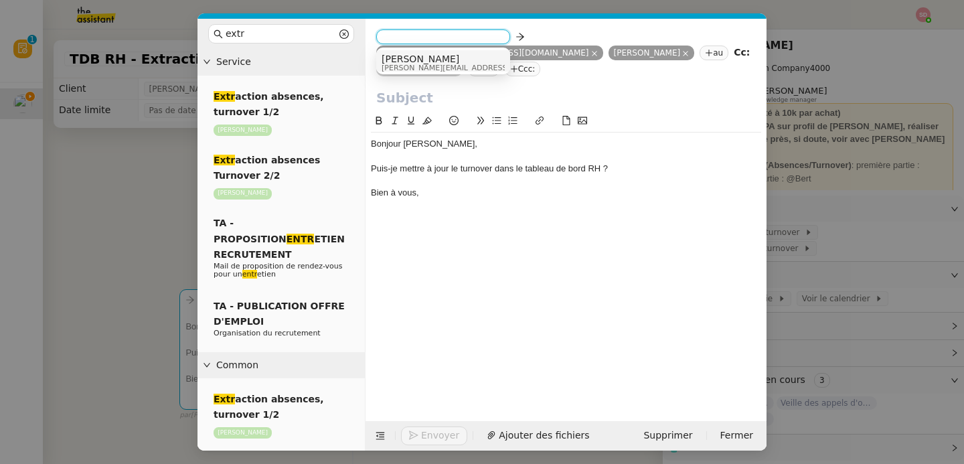
click at [416, 59] on span "[PERSON_NAME]" at bounding box center [477, 59] width 190 height 11
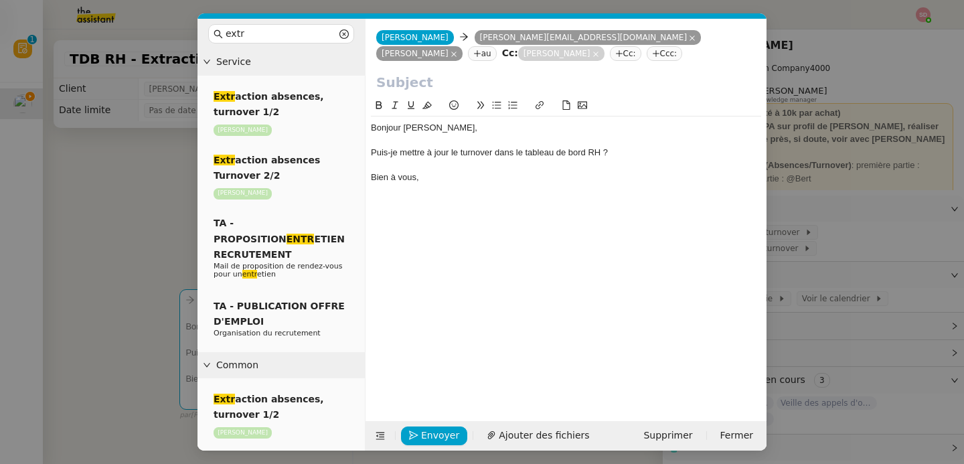
click at [415, 76] on input "text" at bounding box center [566, 82] width 380 height 20
paste input "TDB RH - Extraction et mise à jour Absences / Turnover - [DATE]"
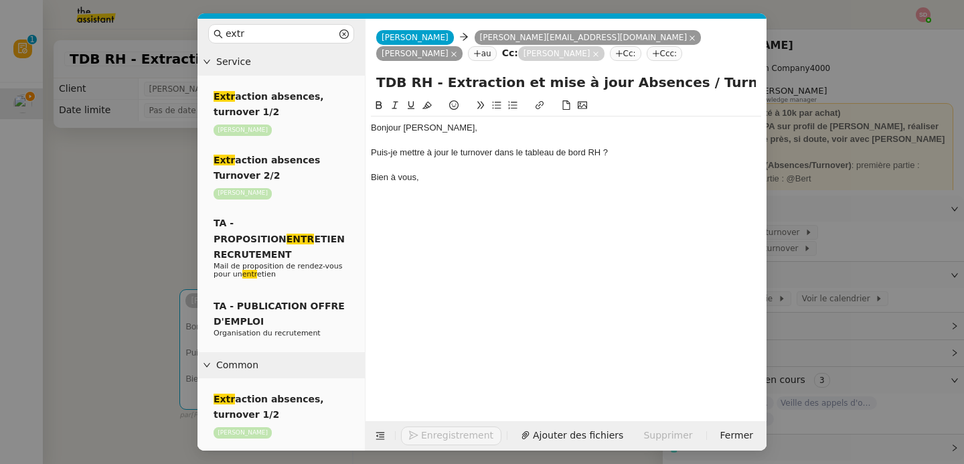
scroll to position [0, 46]
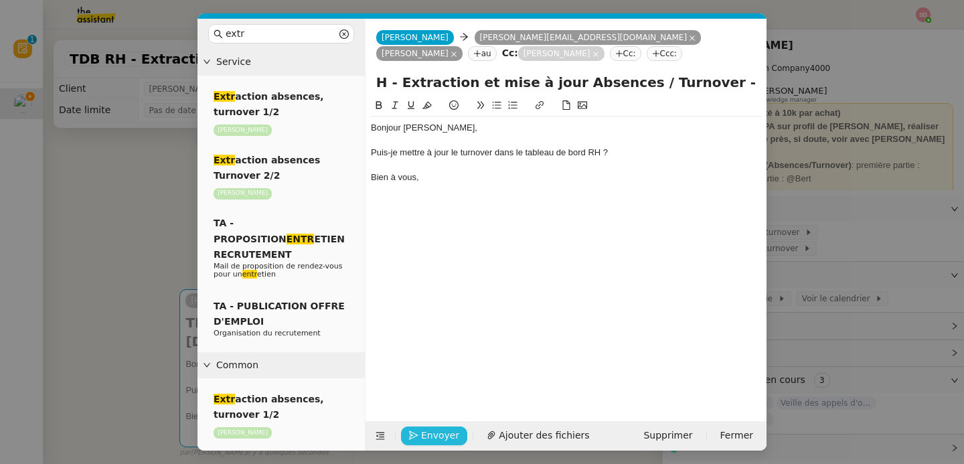
type input "TDB RH - Extraction et mise à jour Absences / Turnover - [DATE]"
click at [438, 434] on span "Envoyer" at bounding box center [440, 435] width 38 height 15
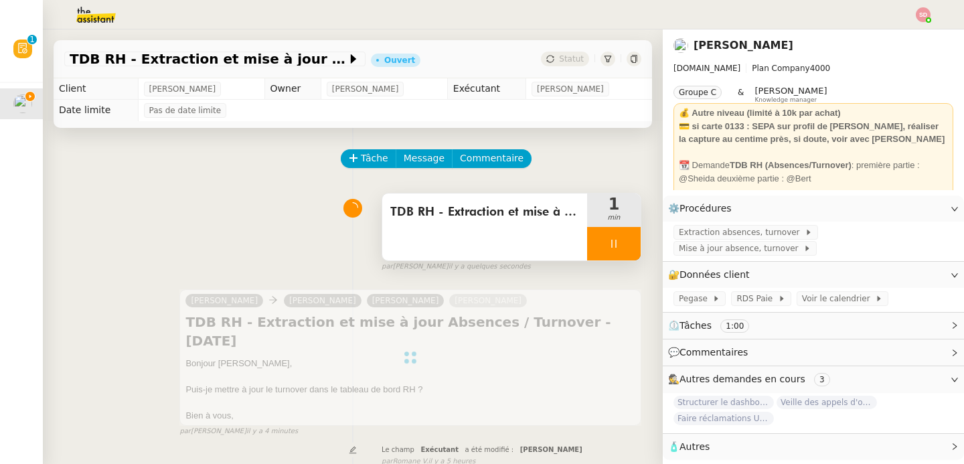
click at [609, 240] on div at bounding box center [614, 243] width 54 height 33
click at [622, 240] on icon at bounding box center [627, 243] width 11 height 11
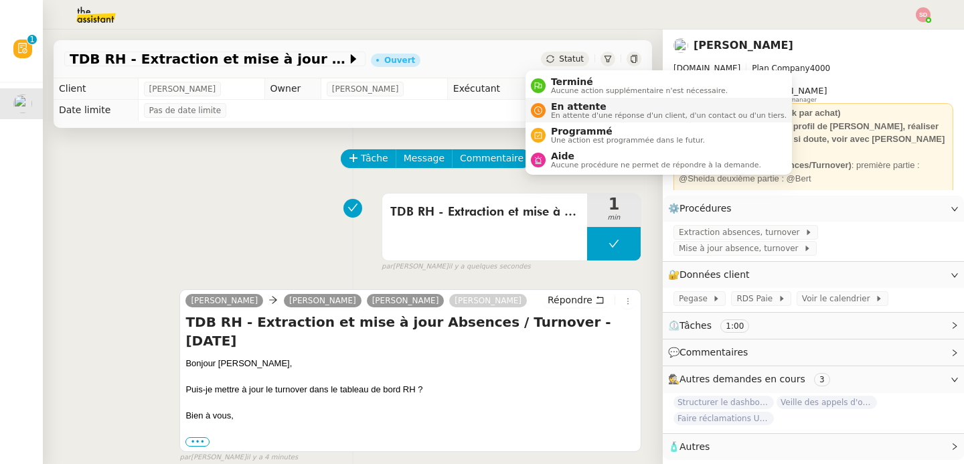
click at [539, 112] on icon at bounding box center [538, 110] width 8 height 8
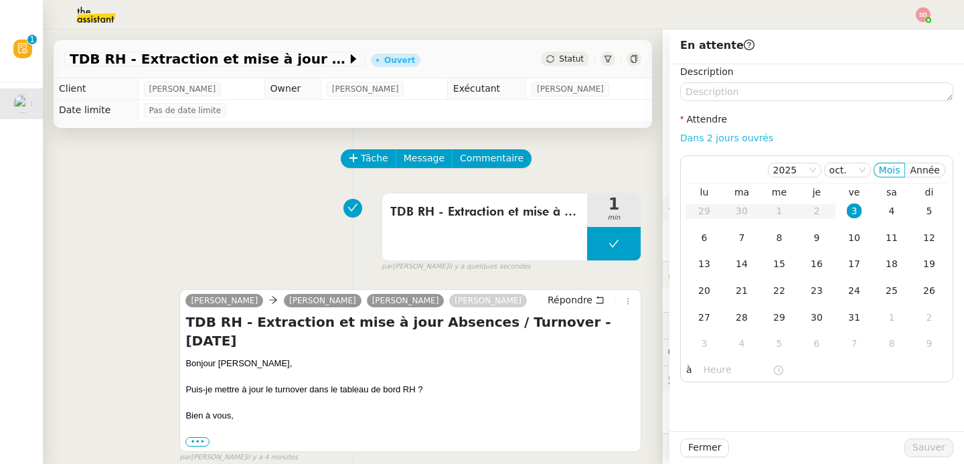
click at [736, 139] on link "Dans 2 jours ouvrés" at bounding box center [726, 138] width 93 height 11
click at [704, 374] on input "07:00" at bounding box center [738, 369] width 69 height 15
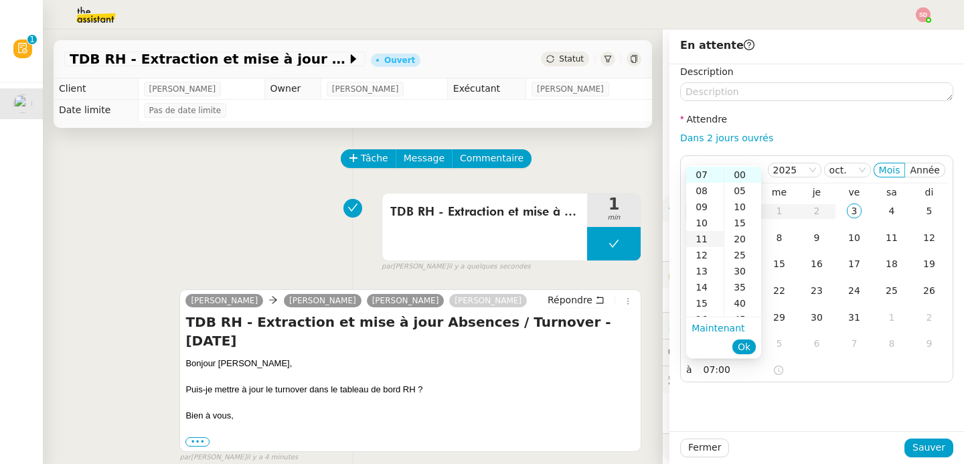
click at [706, 240] on div "11" at bounding box center [704, 239] width 37 height 16
type input "11:00"
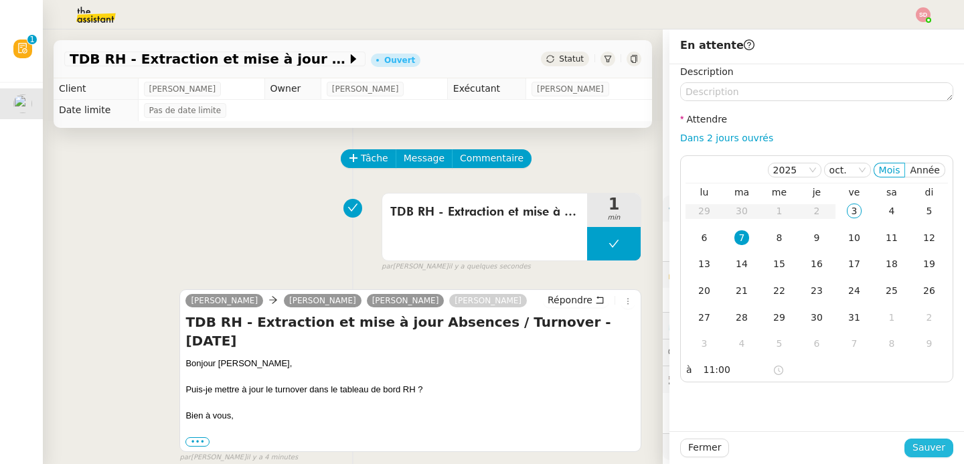
click at [925, 447] on span "Sauver" at bounding box center [928, 447] width 33 height 15
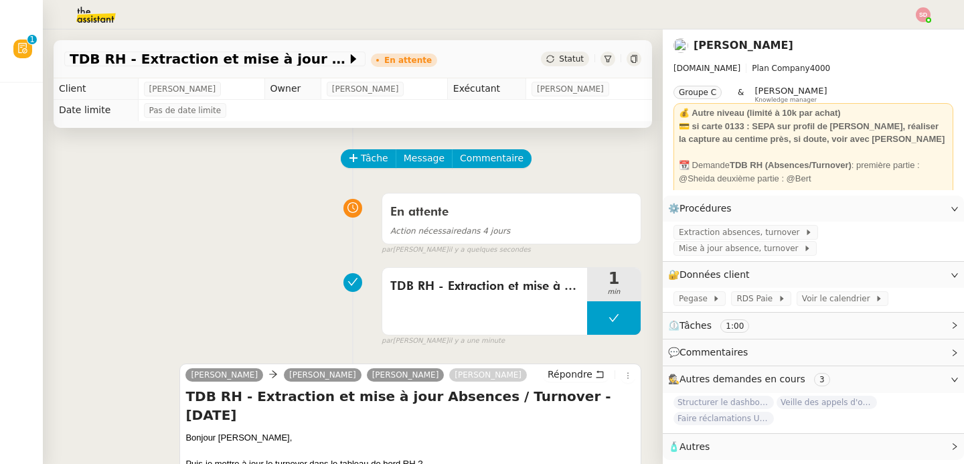
click at [92, 13] on img at bounding box center [85, 14] width 104 height 29
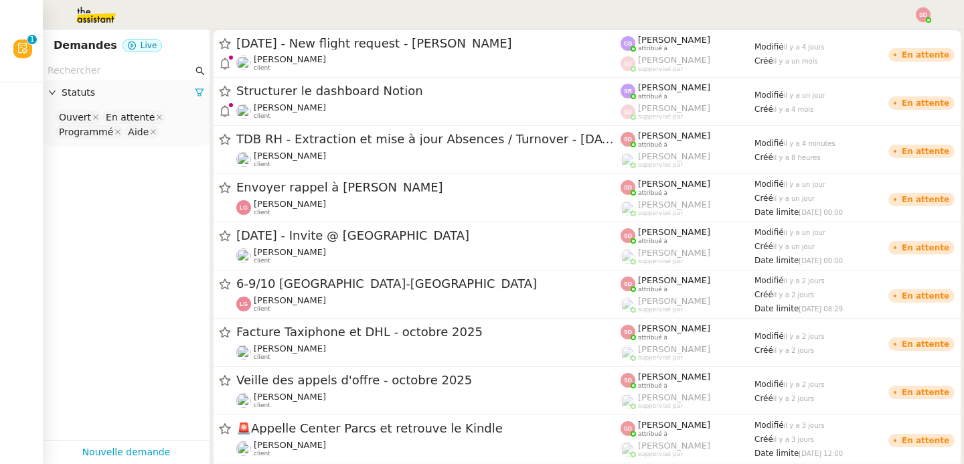
click at [106, 72] on input "text" at bounding box center [120, 70] width 145 height 15
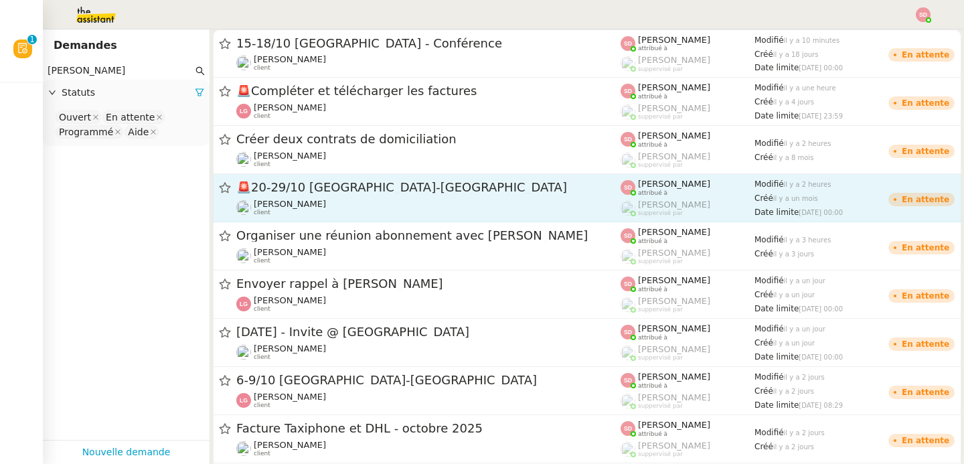
type input "[PERSON_NAME]"
click at [428, 190] on span "🚨 20-29/10 [GEOGRAPHIC_DATA]-[GEOGRAPHIC_DATA]" at bounding box center [428, 187] width 384 height 12
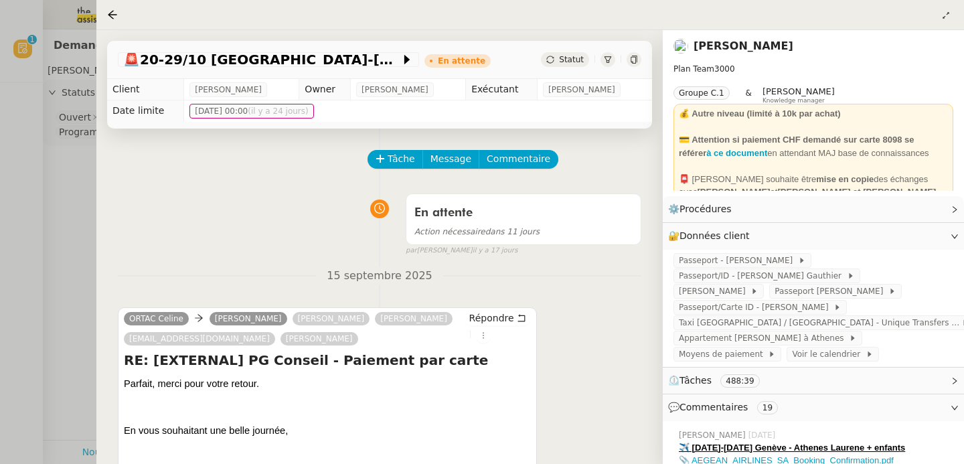
click at [65, 241] on div at bounding box center [482, 232] width 964 height 464
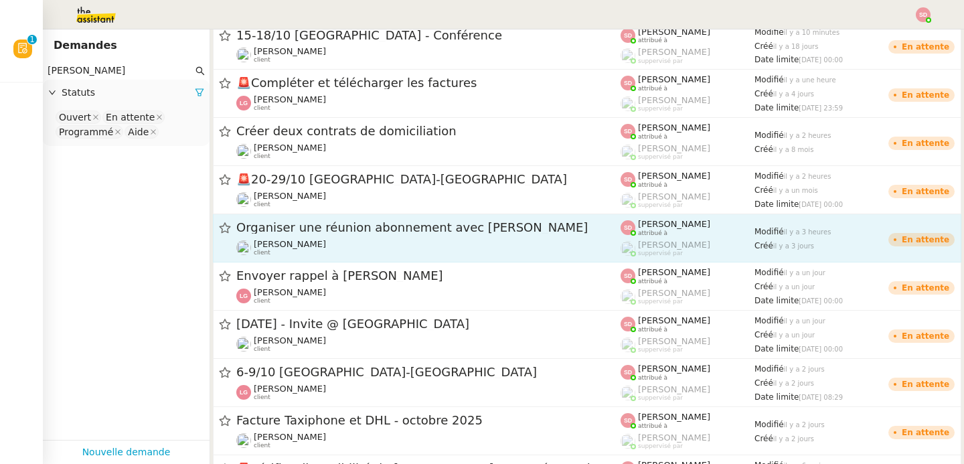
scroll to position [128, 0]
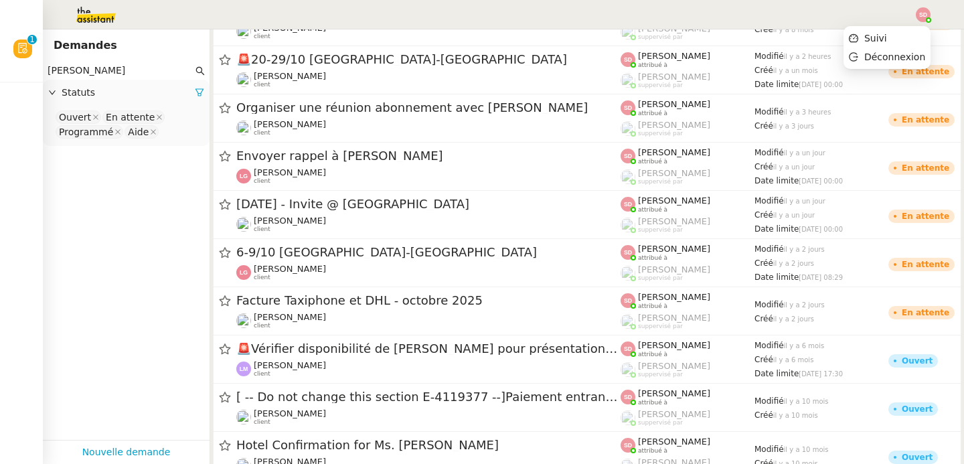
click at [926, 9] on img at bounding box center [923, 14] width 15 height 15
click at [876, 39] on span "Suivi" at bounding box center [875, 38] width 23 height 11
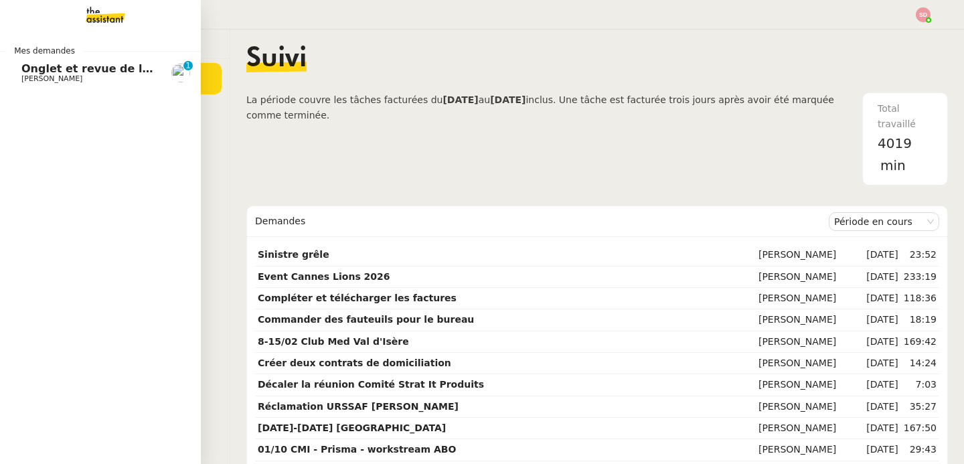
click at [45, 80] on span "[PERSON_NAME]" at bounding box center [51, 78] width 61 height 9
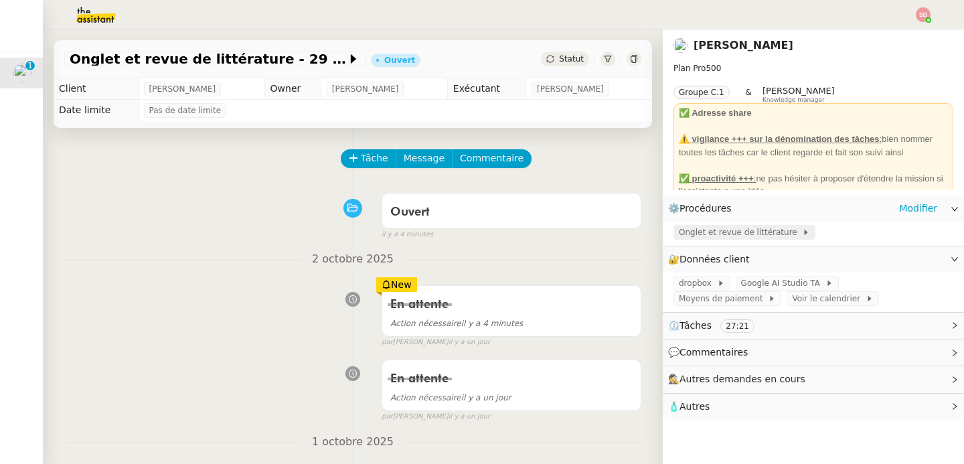
click at [727, 229] on span "Onglet et revue de littérature" at bounding box center [740, 232] width 123 height 13
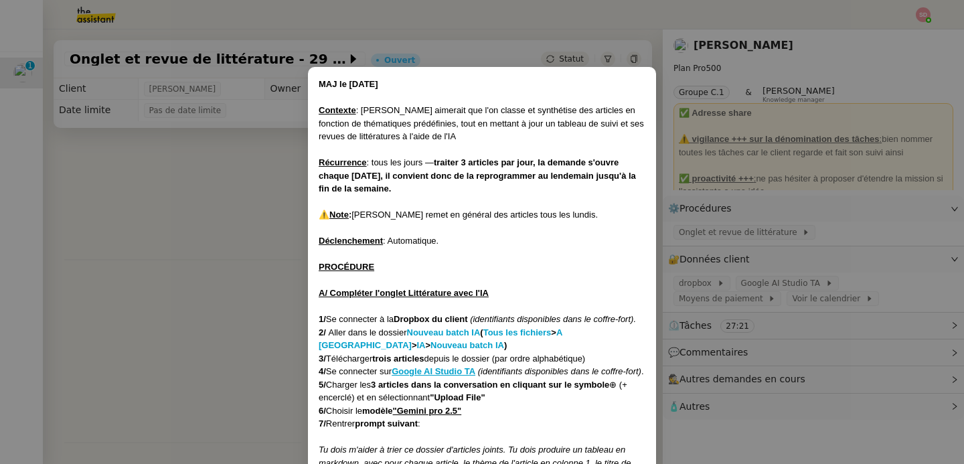
click at [408, 351] on div "2/ Aller dans le dossier Nouveau batch IA ( Tous les fichiers > A [GEOGRAPHIC_D…" at bounding box center [482, 339] width 327 height 26
click at [430, 341] on strong "Nouveau batch IA" at bounding box center [467, 345] width 74 height 10
click at [221, 199] on nz-modal-container "MAJ le [DATE] Contexte : [PERSON_NAME] aimerait que l'on classe et synthétise d…" at bounding box center [482, 232] width 964 height 464
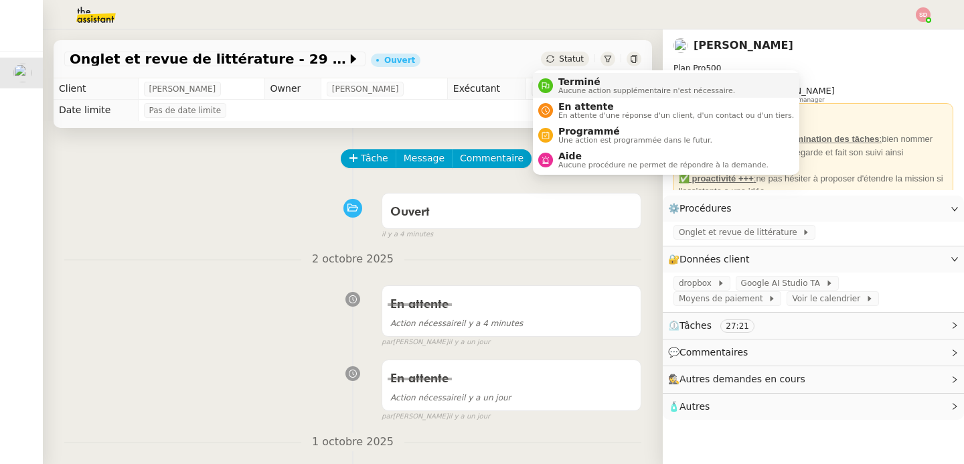
click at [554, 86] on div "Terminé Aucune action supplémentaire n'est nécessaire." at bounding box center [644, 85] width 182 height 18
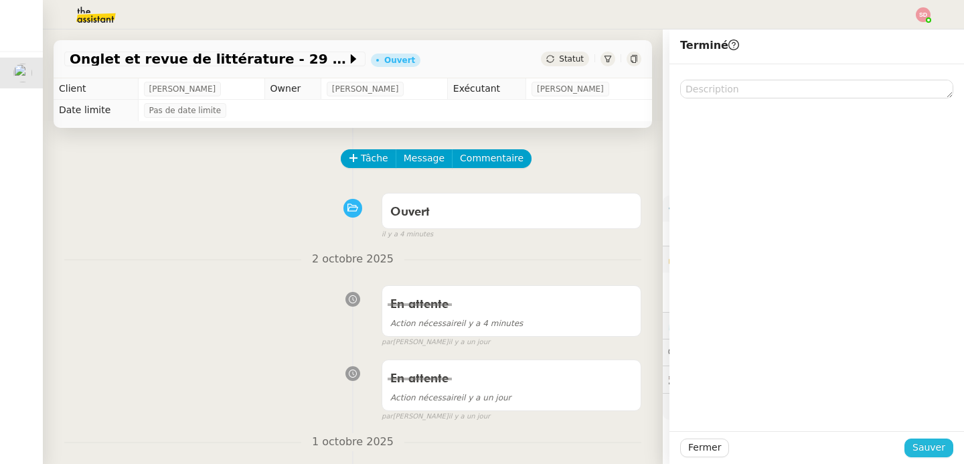
click at [919, 453] on span "Sauver" at bounding box center [928, 447] width 33 height 15
